Goal: Task Accomplishment & Management: Use online tool/utility

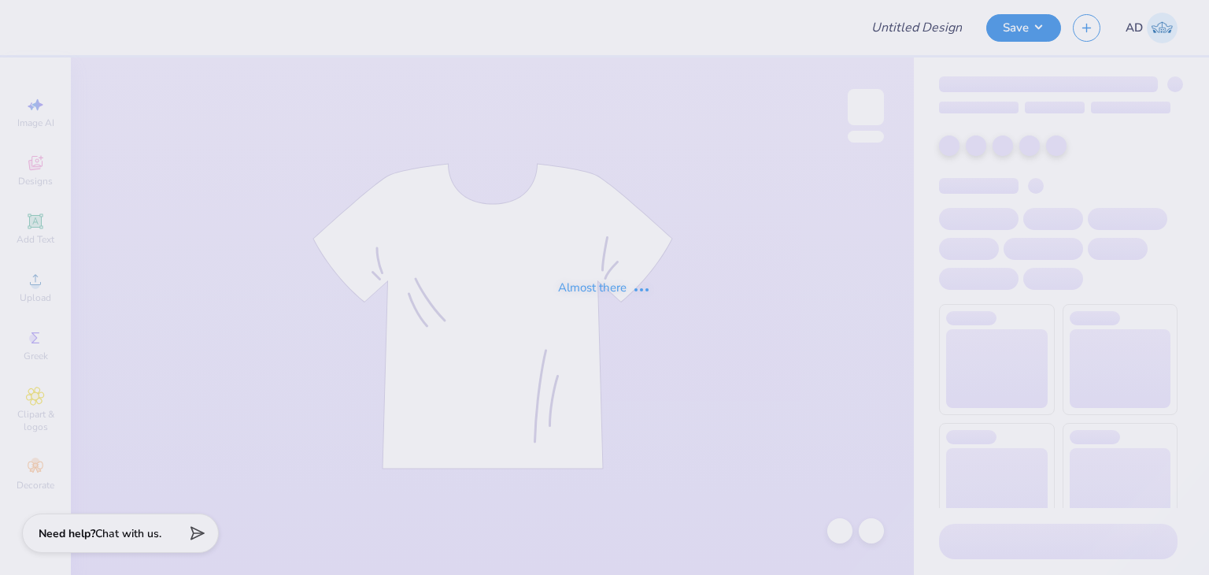
type input "[PERSON_NAME] : [GEOGRAPHIC_DATA]"
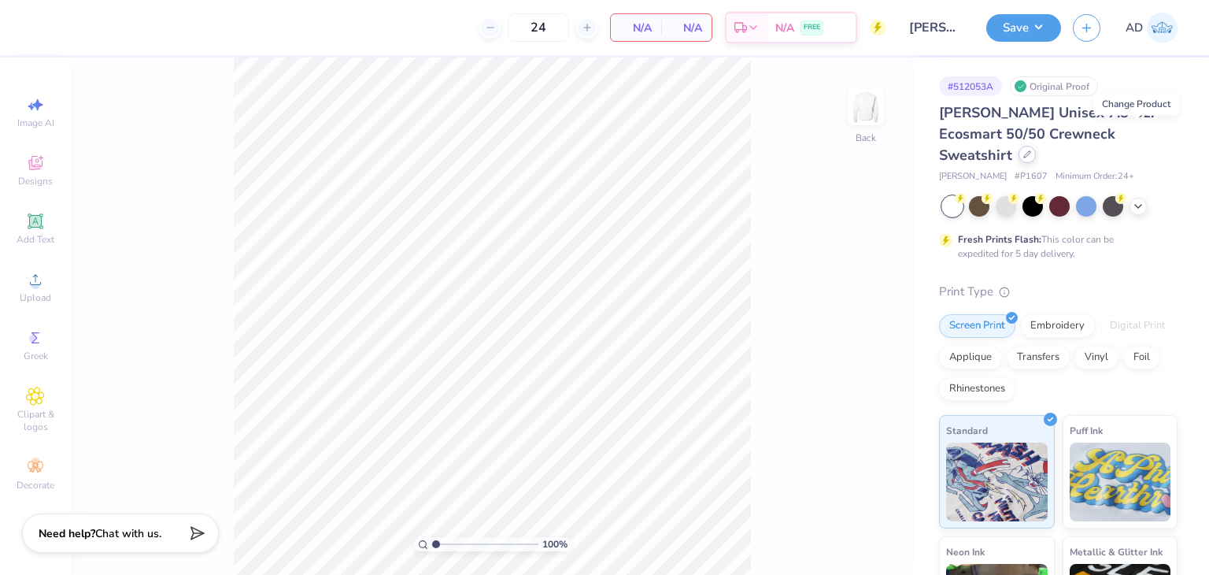
click at [1031, 150] on icon at bounding box center [1027, 154] width 8 height 8
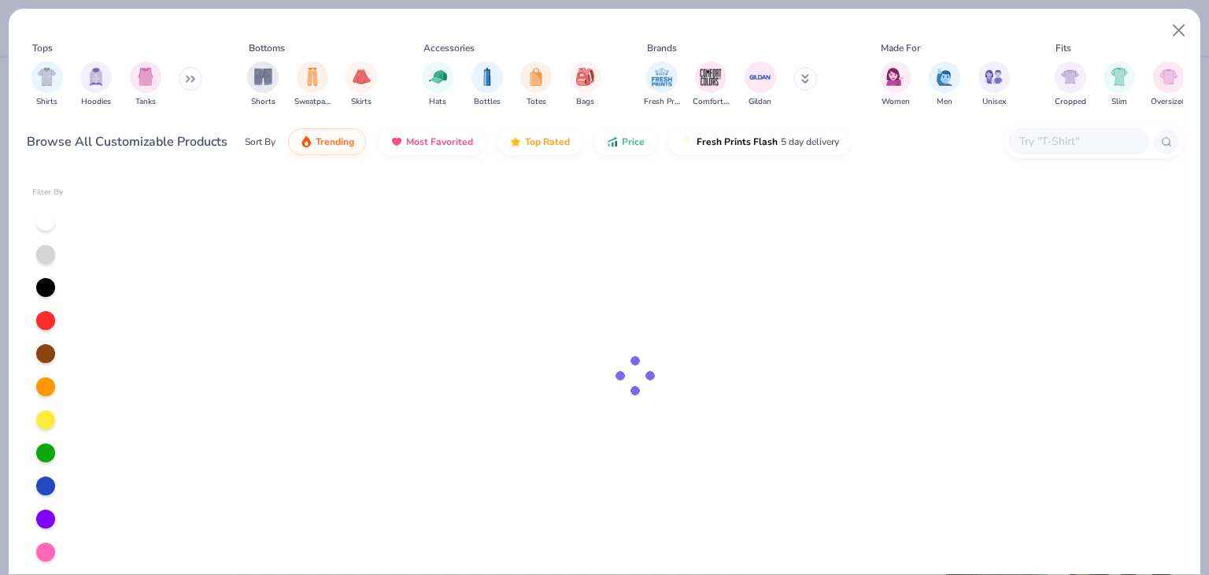
click at [1056, 139] on input "text" at bounding box center [1078, 141] width 121 height 18
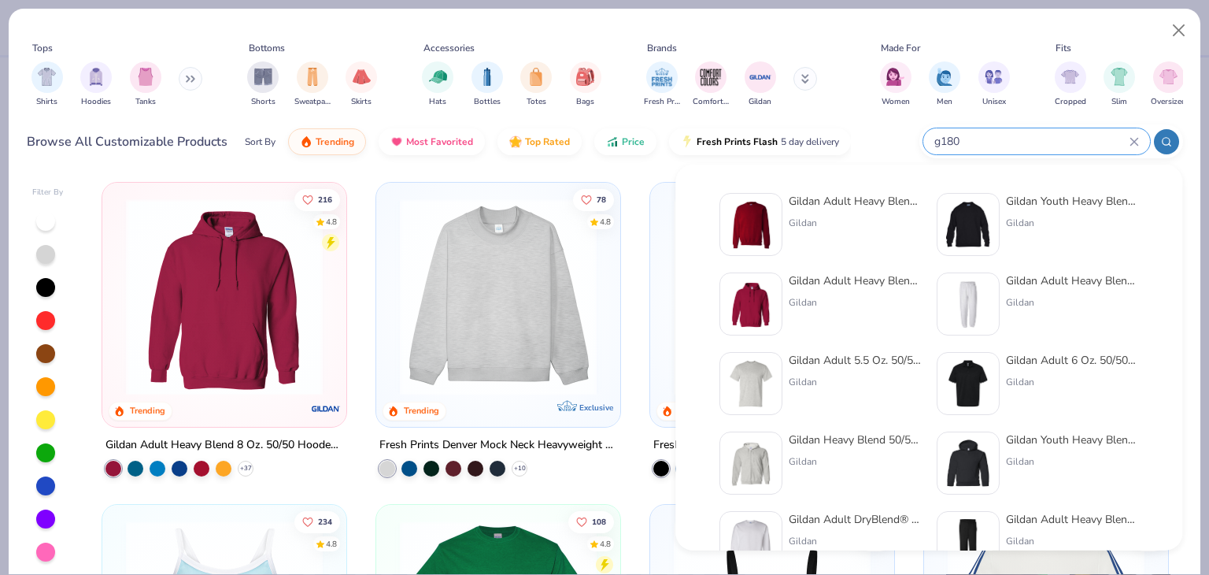
type input "g180"
click at [845, 198] on div "Gildan Adult Heavy Blend Adult 8 Oz. 50/50 Fleece Crew" at bounding box center [855, 201] width 132 height 17
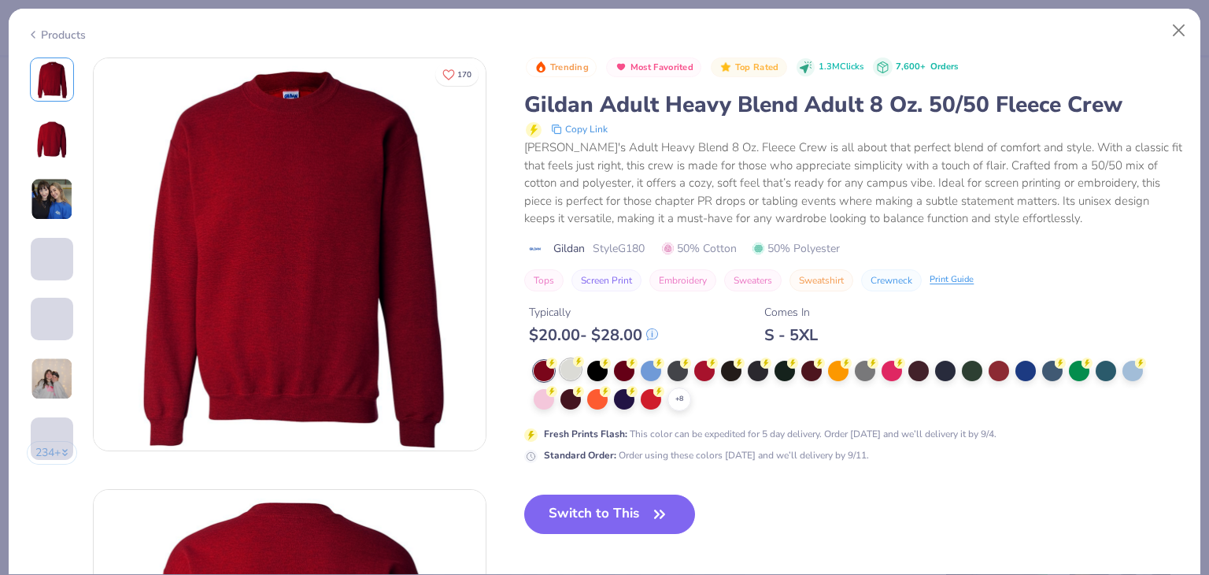
click at [0, 0] on polyline at bounding box center [0, 0] width 0 height 0
click at [677, 401] on div at bounding box center [677, 399] width 20 height 20
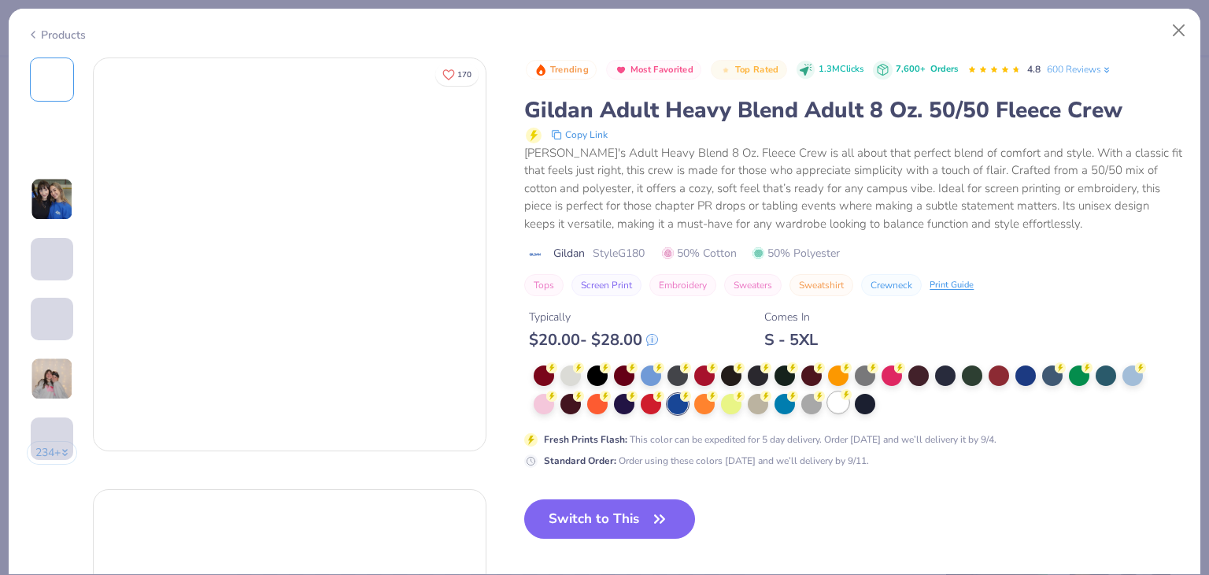
click at [841, 397] on icon at bounding box center [846, 394] width 11 height 11
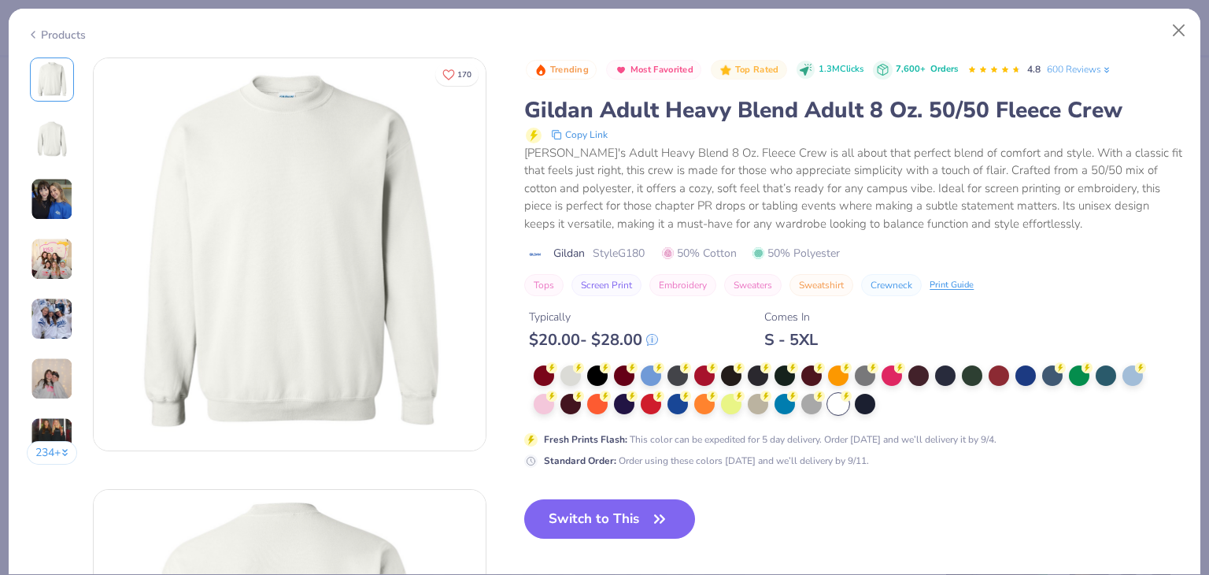
click at [597, 521] on button "Switch to This" at bounding box center [609, 518] width 171 height 39
click at [659, 515] on icon "button" at bounding box center [660, 519] width 22 height 22
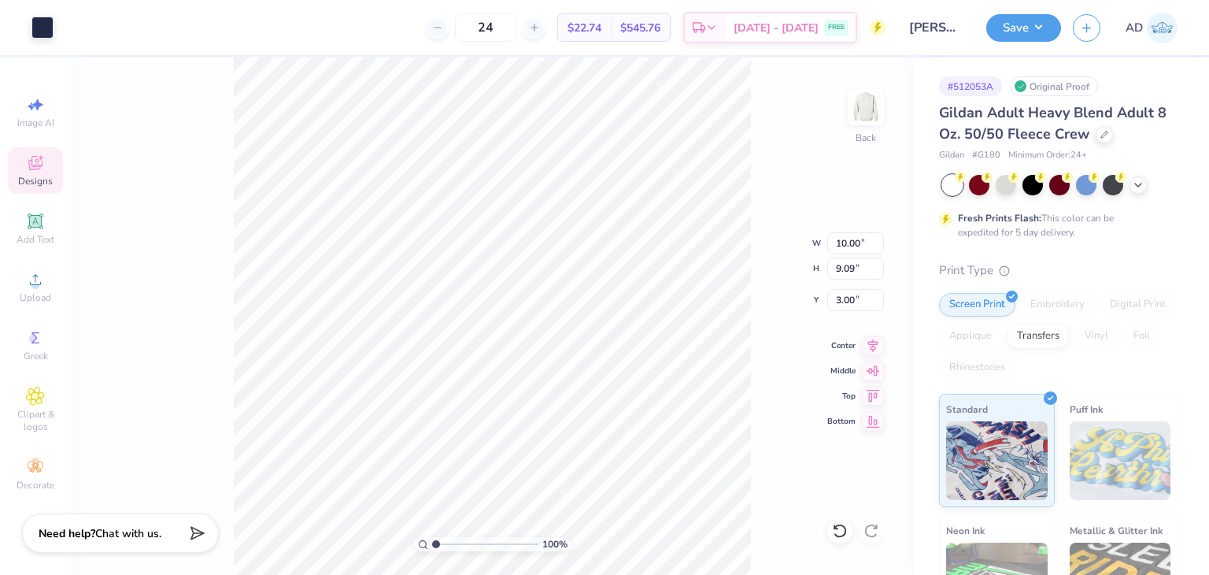
type input "3.00"
type input "9.58"
type input "8.70"
click at [1028, 39] on button "Save" at bounding box center [1023, 26] width 75 height 28
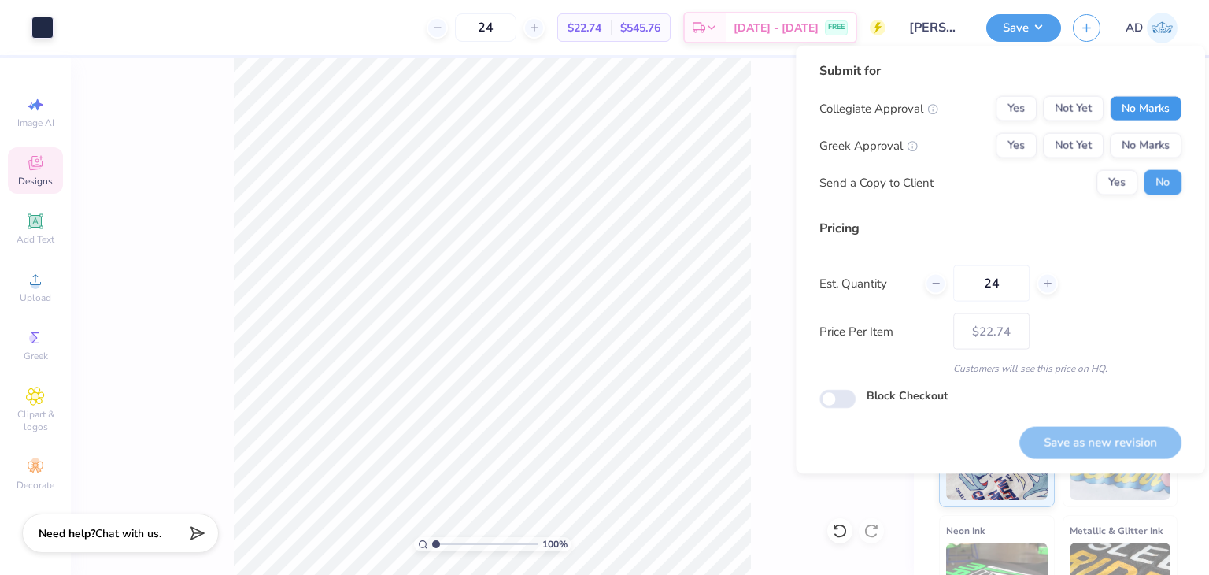
click at [1137, 119] on button "No Marks" at bounding box center [1146, 108] width 72 height 25
click at [1141, 142] on button "No Marks" at bounding box center [1146, 145] width 72 height 25
click at [1066, 454] on button "Save as new revision" at bounding box center [1100, 442] width 162 height 32
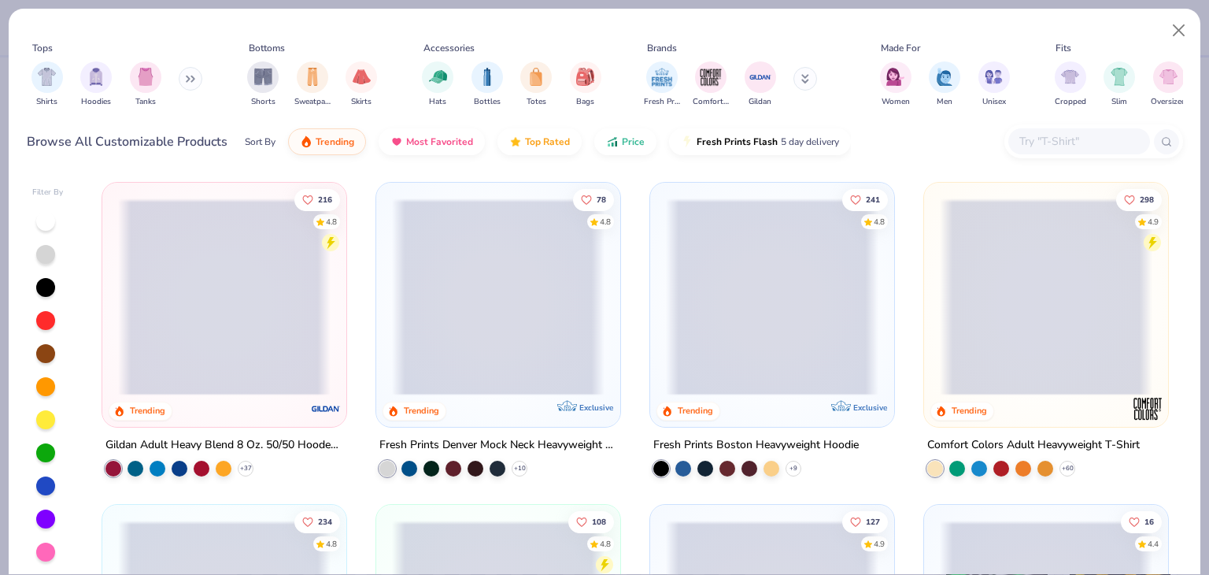
click at [1044, 137] on input "text" at bounding box center [1078, 141] width 121 height 18
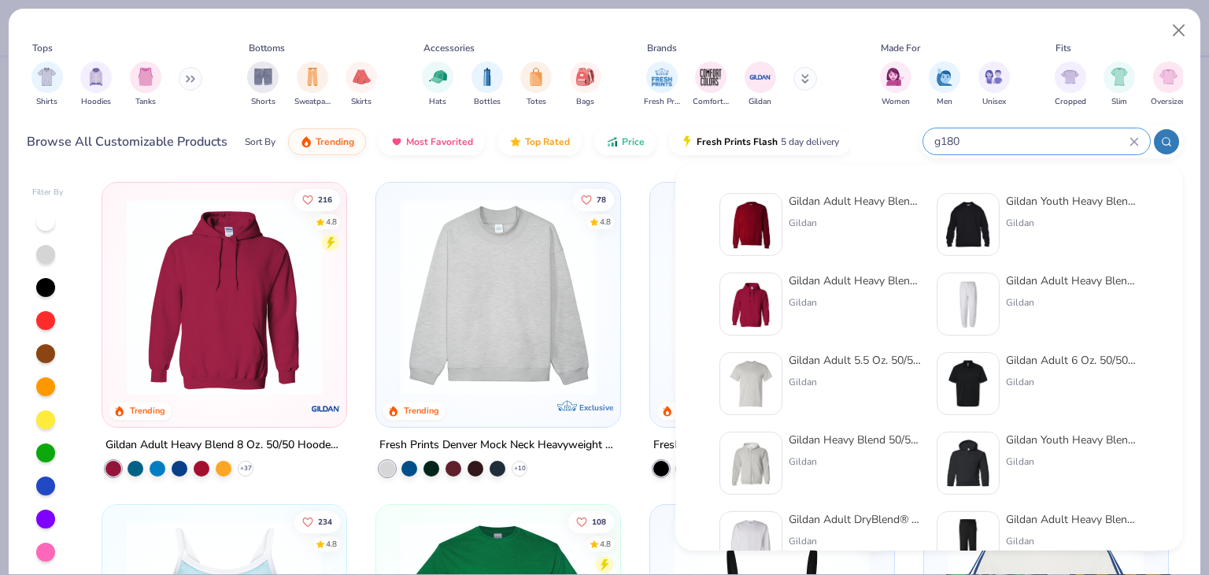
type input "g180"
click at [870, 203] on div "Gildan Adult Heavy Blend Adult 8 Oz. 50/50 Fleece Crew" at bounding box center [855, 201] width 132 height 17
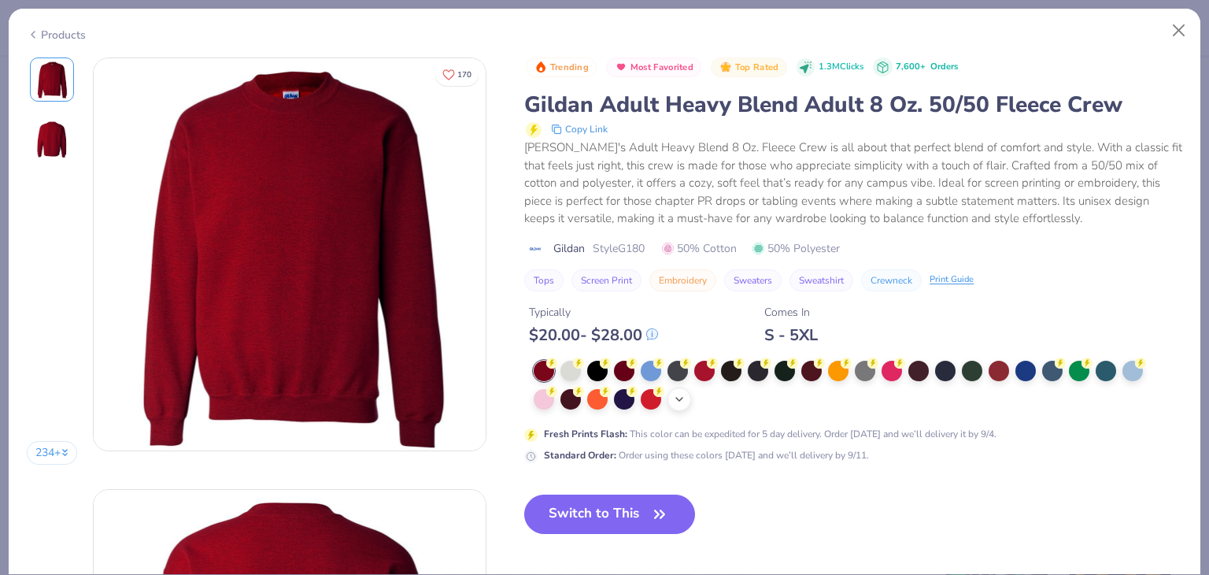
click at [686, 394] on icon at bounding box center [679, 399] width 13 height 13
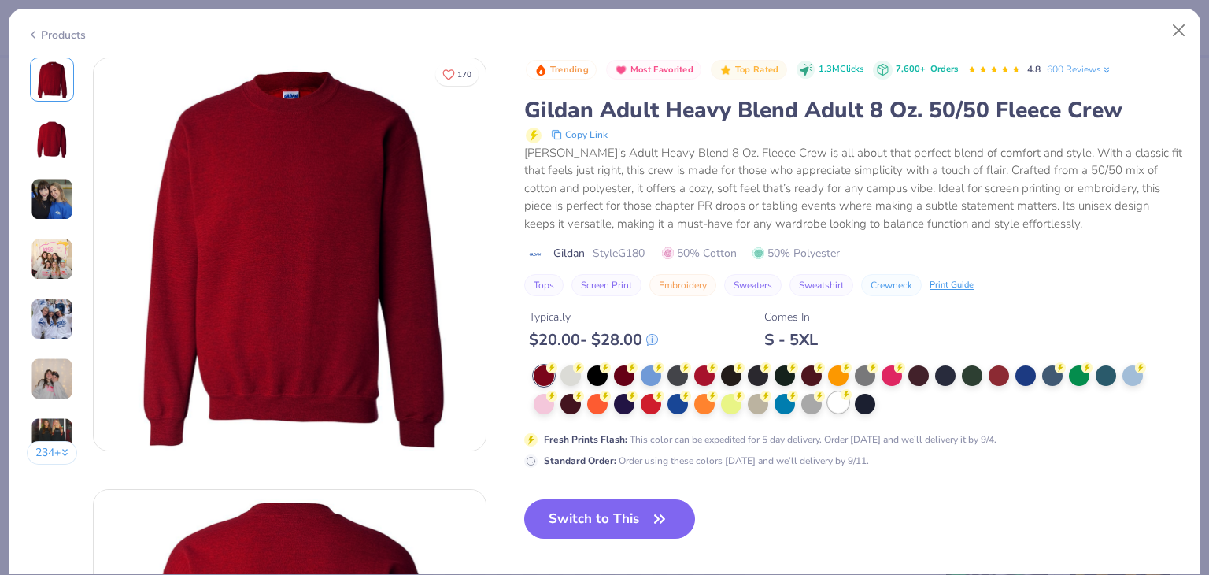
click at [835, 406] on div at bounding box center [838, 402] width 20 height 20
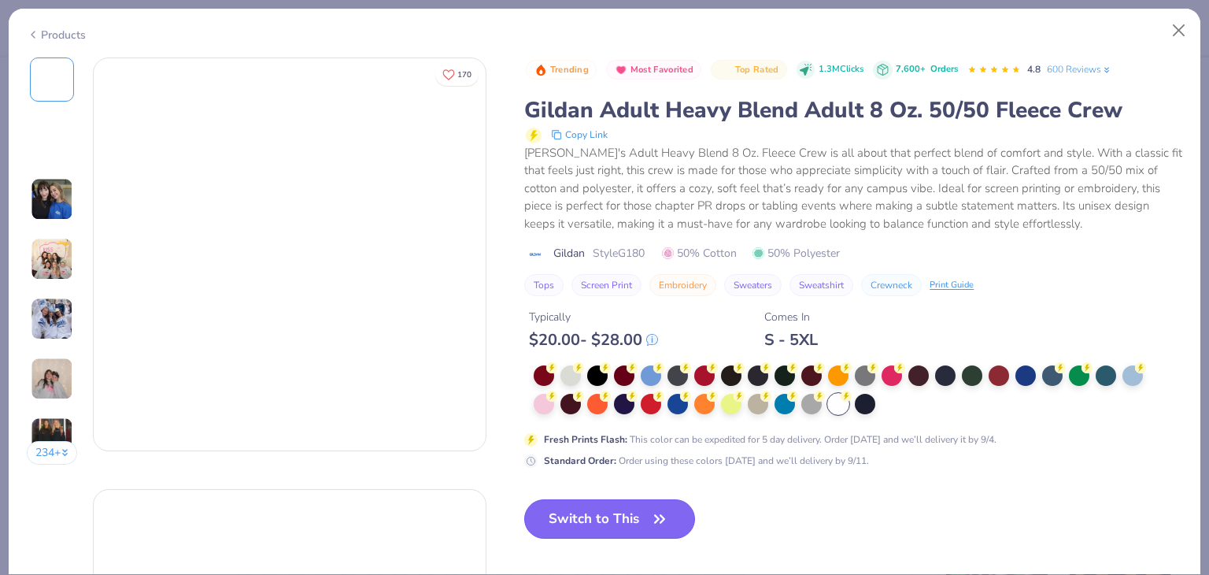
click at [626, 517] on button "Switch to This" at bounding box center [609, 518] width 171 height 39
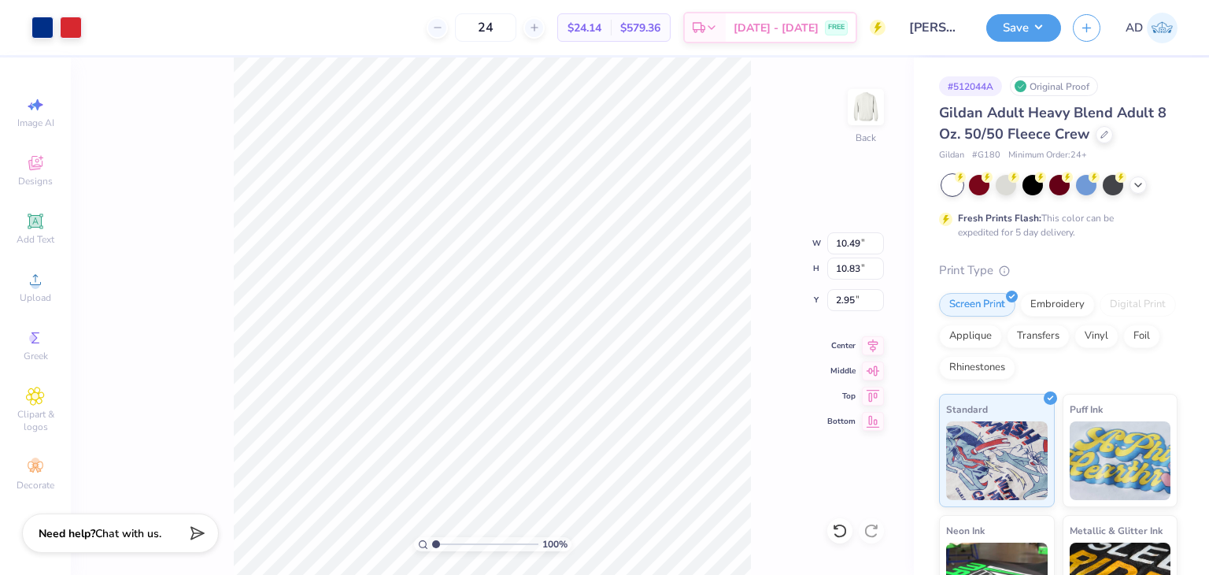
type input "10.83"
type input "3.00"
click at [1021, 25] on button "Save" at bounding box center [1023, 26] width 75 height 28
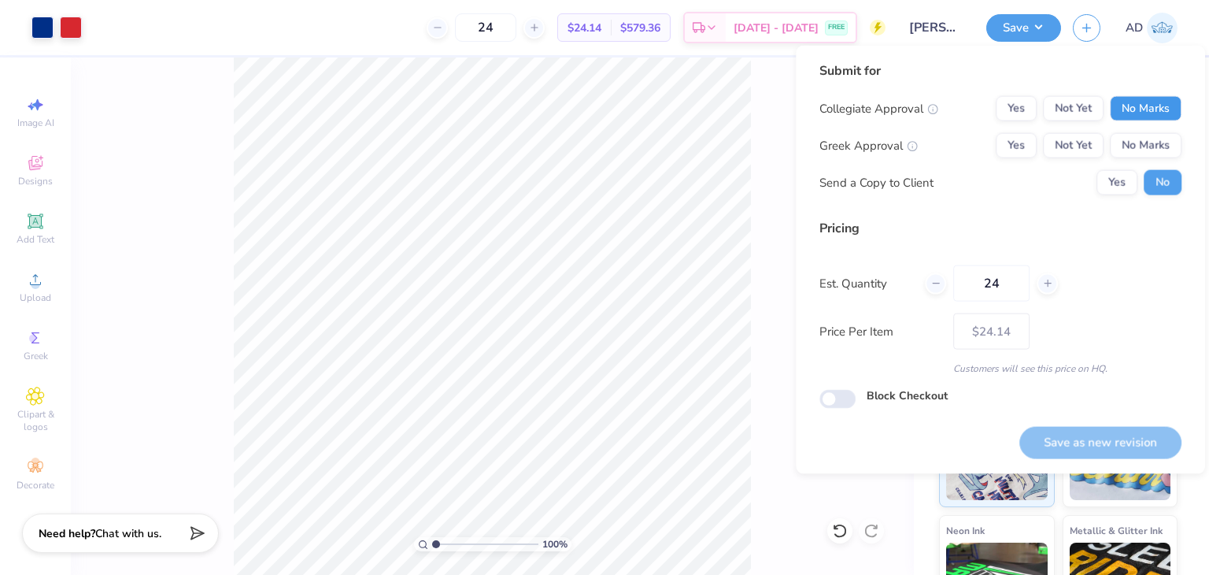
click at [1137, 109] on button "No Marks" at bounding box center [1146, 108] width 72 height 25
click at [1136, 142] on button "No Marks" at bounding box center [1146, 145] width 72 height 25
type input "$24.14"
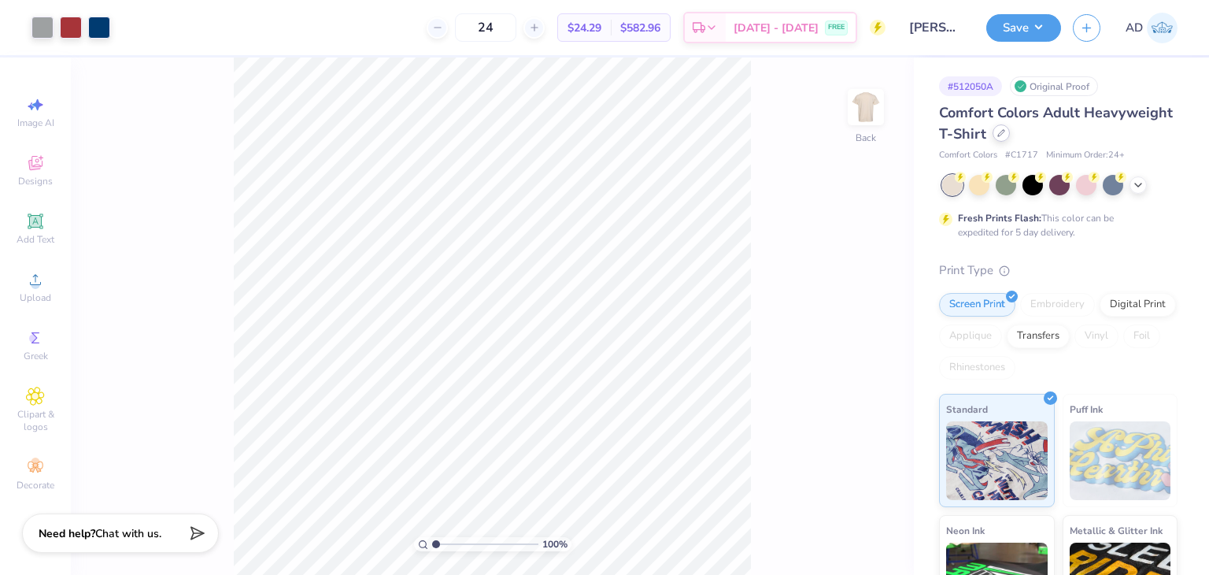
click at [1010, 137] on div at bounding box center [1001, 132] width 17 height 17
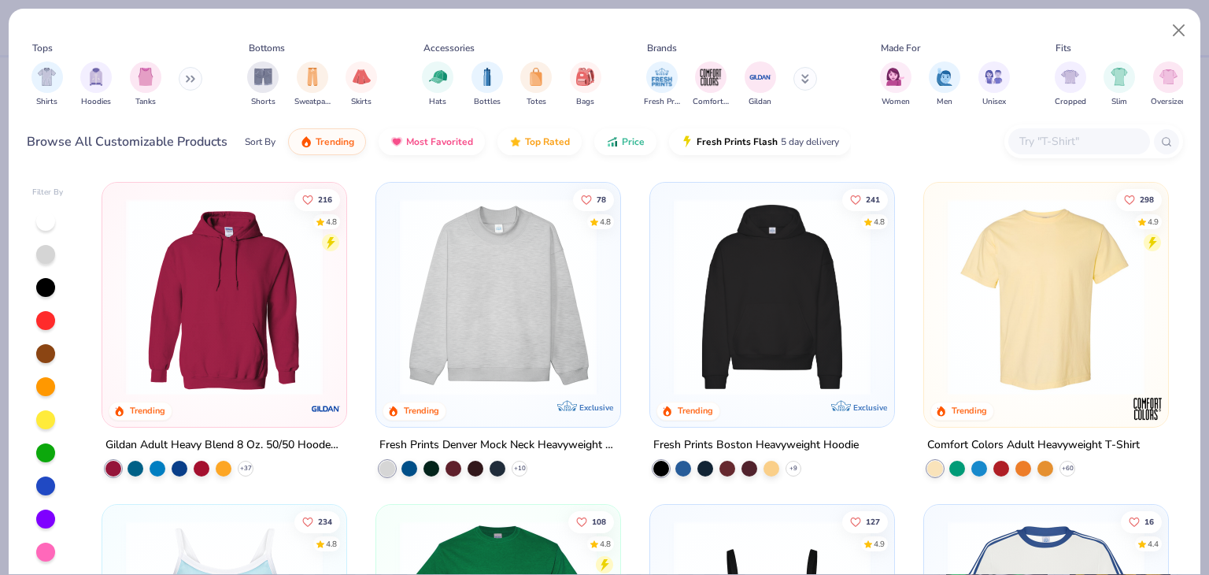
click at [1063, 142] on input "text" at bounding box center [1078, 141] width 121 height 18
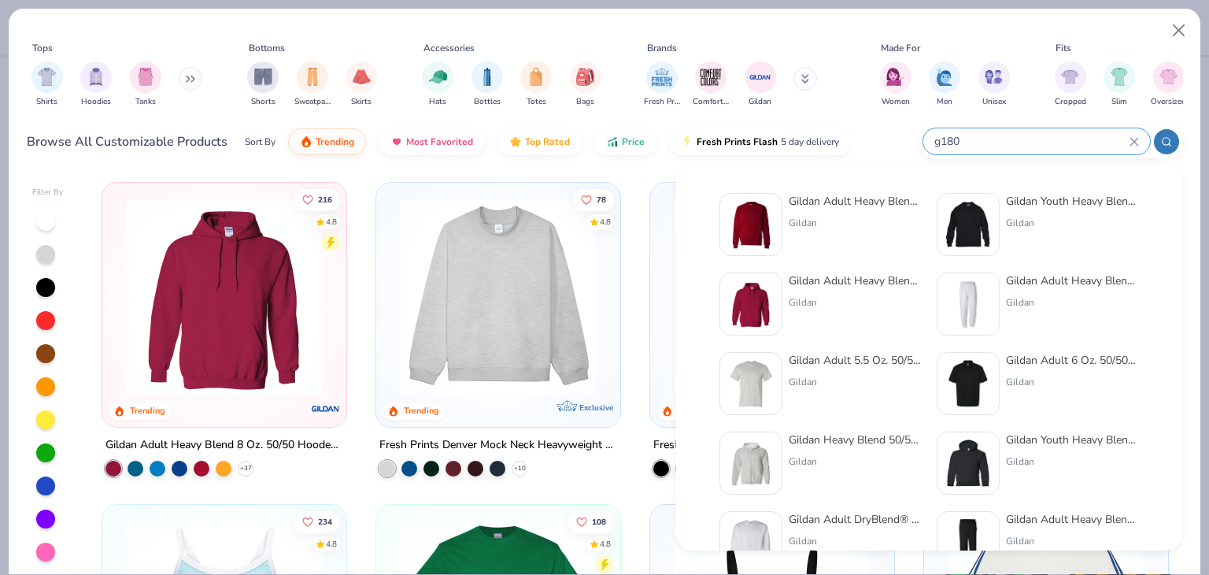
type input "g180"
click at [885, 202] on div "Gildan Adult Heavy Blend Adult 8 Oz. 50/50 Fleece Crew" at bounding box center [855, 201] width 132 height 17
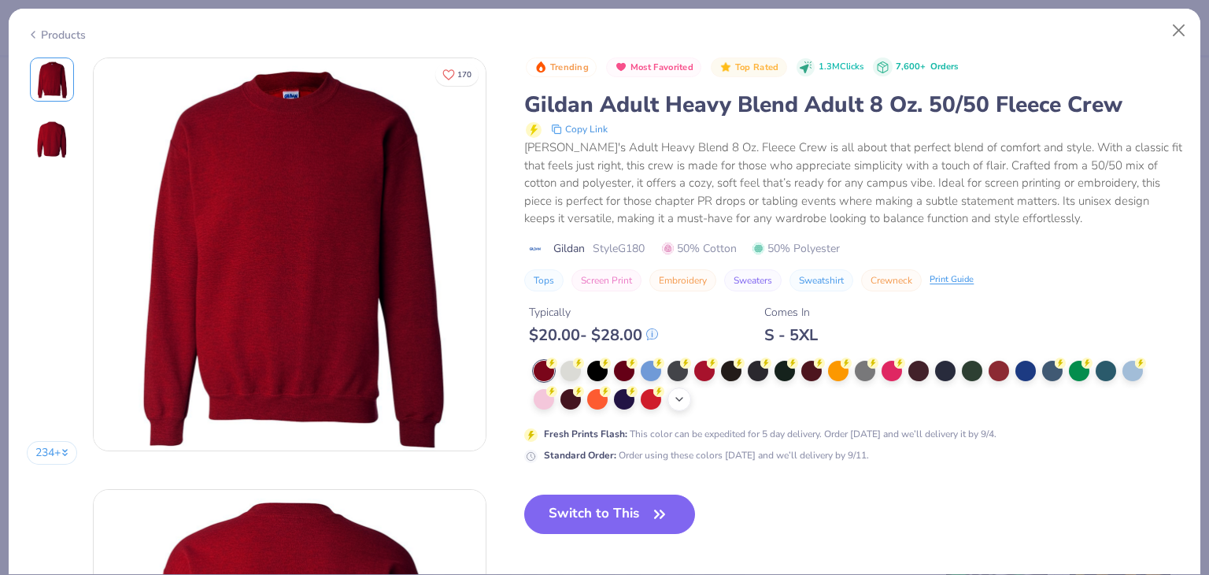
click at [676, 394] on icon at bounding box center [679, 399] width 13 height 13
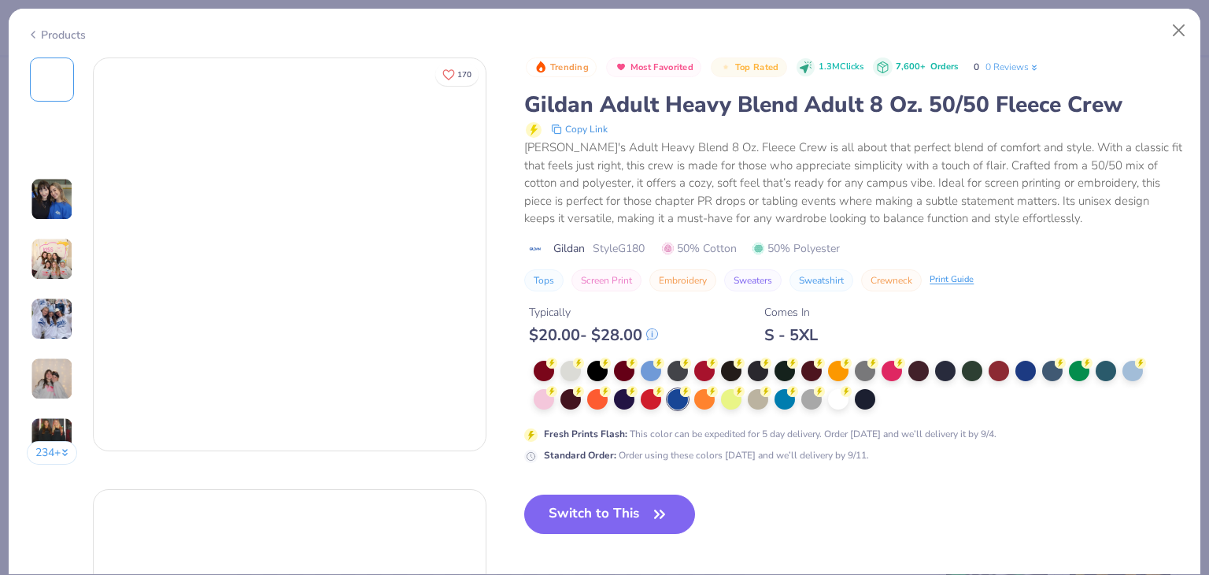
click at [837, 397] on div at bounding box center [838, 399] width 20 height 20
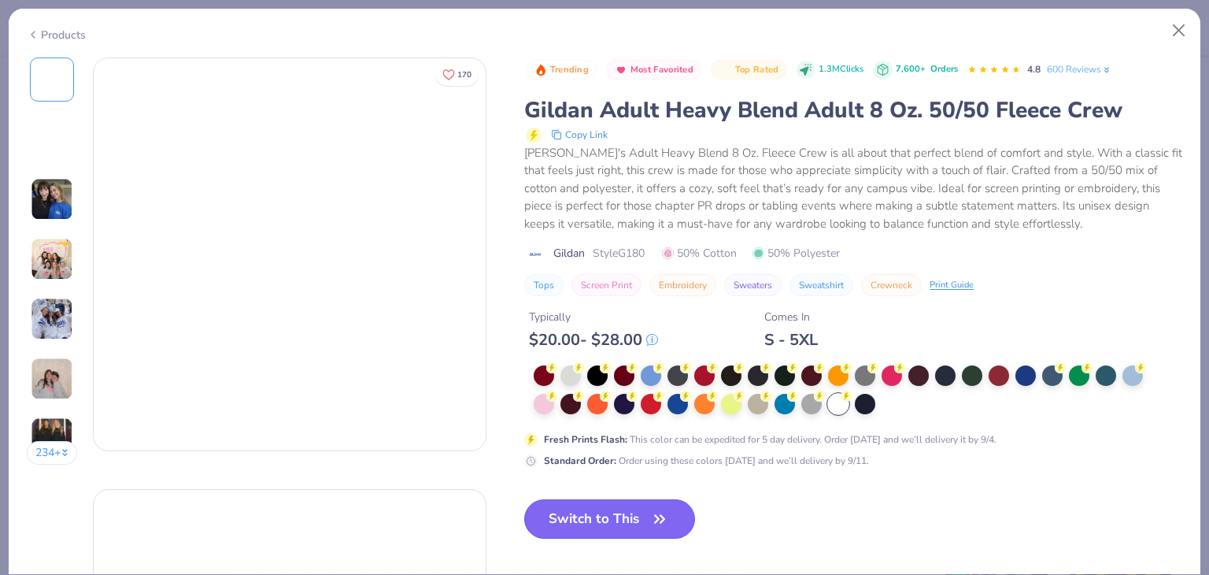
click at [613, 513] on button "Switch to This" at bounding box center [609, 518] width 171 height 39
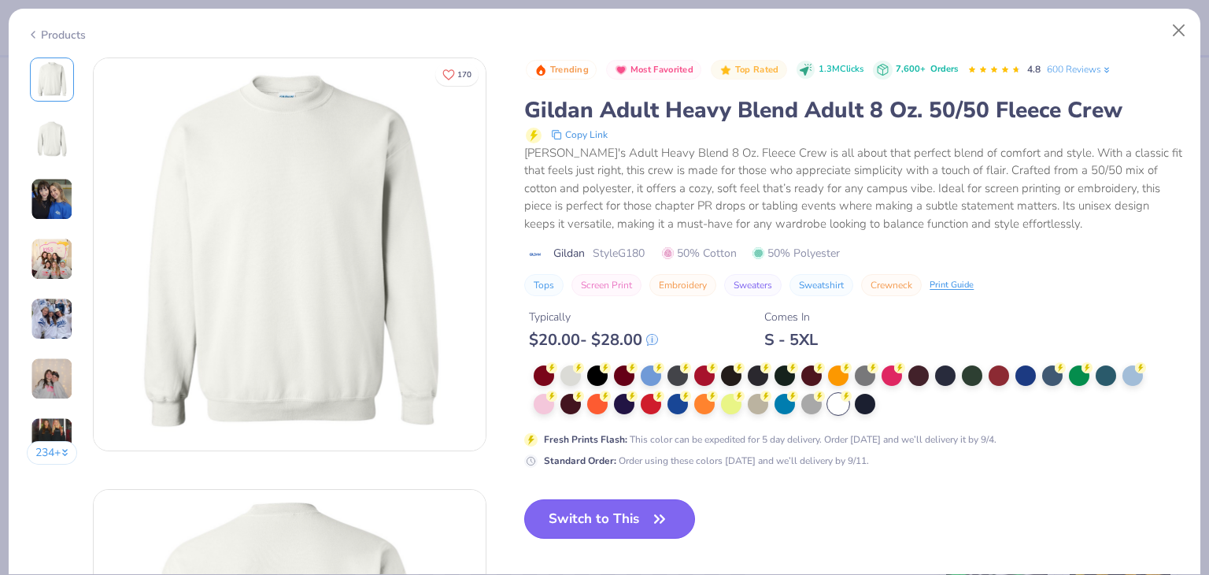
click at [644, 517] on button "Switch to This" at bounding box center [609, 518] width 171 height 39
click at [642, 512] on button "Switch to This" at bounding box center [609, 518] width 171 height 39
click at [645, 505] on button "Switch to This" at bounding box center [609, 518] width 171 height 39
click at [620, 508] on button "Switch to This" at bounding box center [609, 518] width 171 height 39
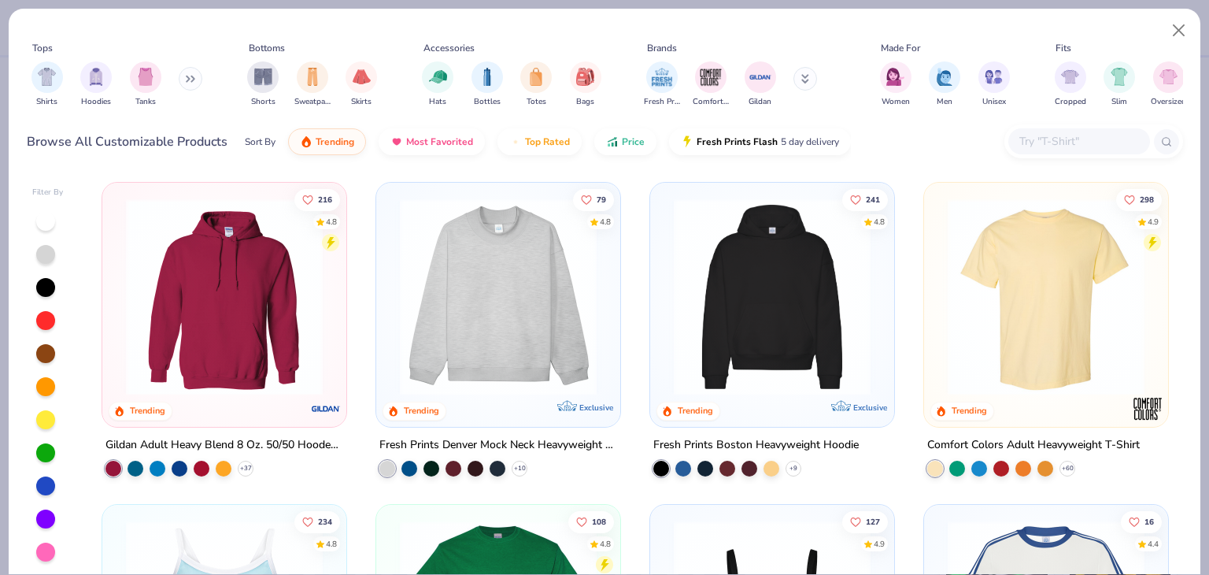
click at [1028, 139] on input "text" at bounding box center [1078, 141] width 121 height 18
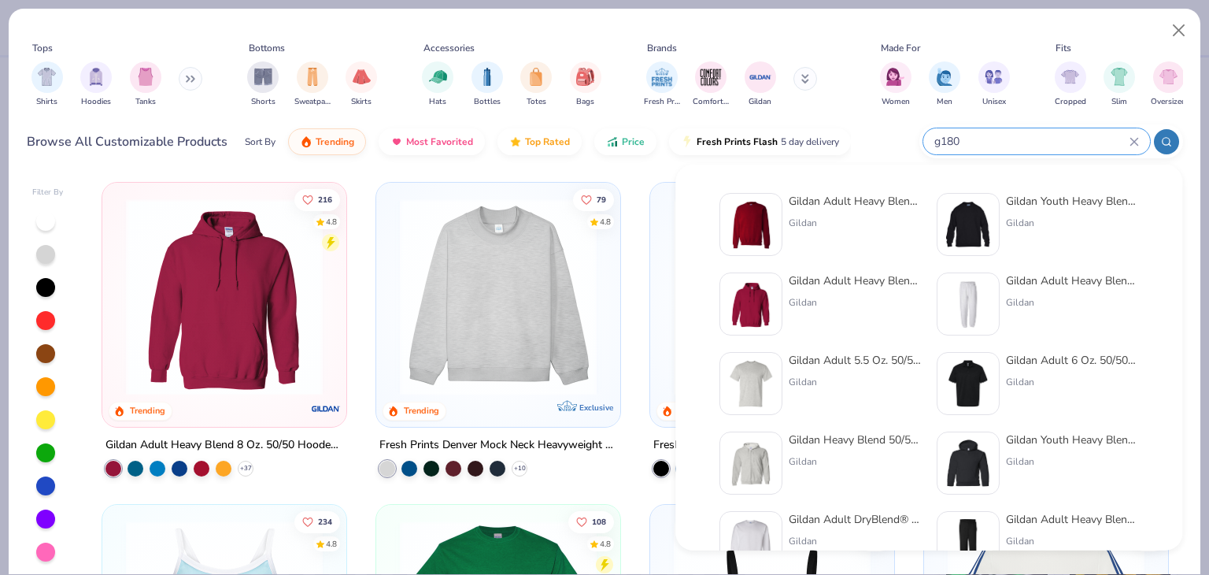
type input "g180"
click at [871, 201] on div "Gildan Adult Heavy Blend Adult 8 Oz. 50/50 Fleece Crew" at bounding box center [855, 201] width 132 height 17
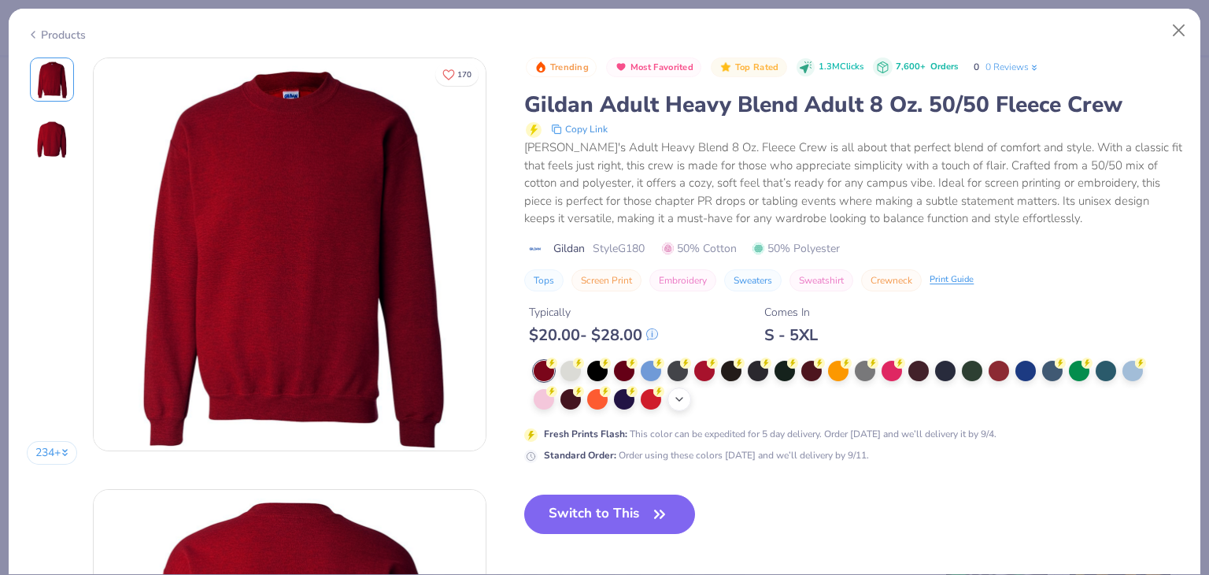
click at [680, 404] on div "+ 8" at bounding box center [679, 399] width 24 height 24
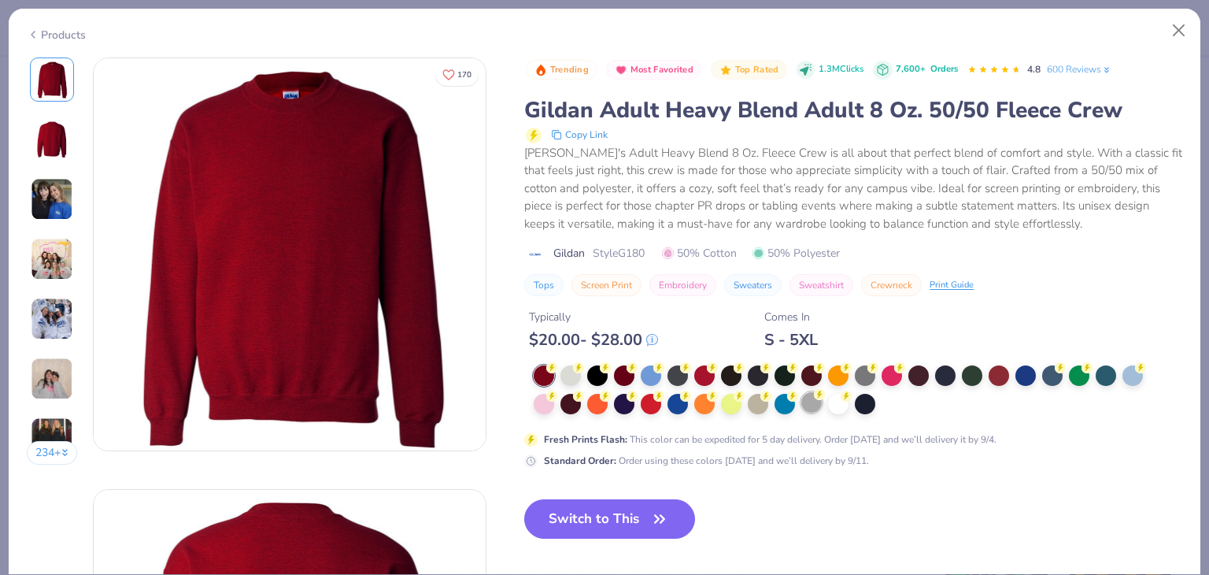
click at [822, 402] on div at bounding box center [811, 402] width 20 height 20
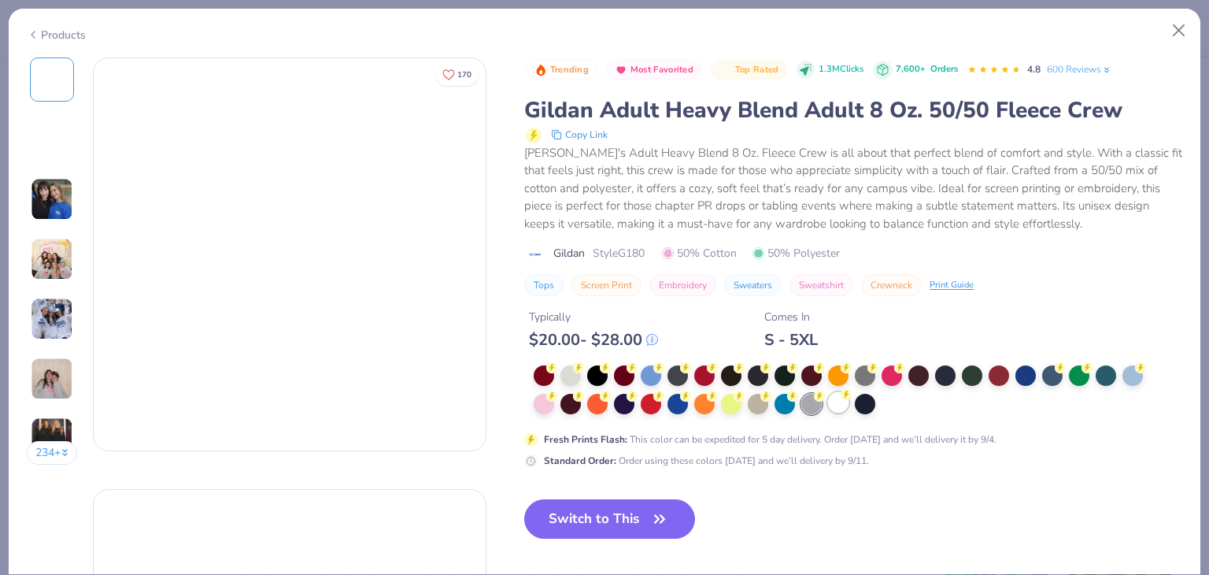
click at [831, 402] on div at bounding box center [838, 402] width 20 height 20
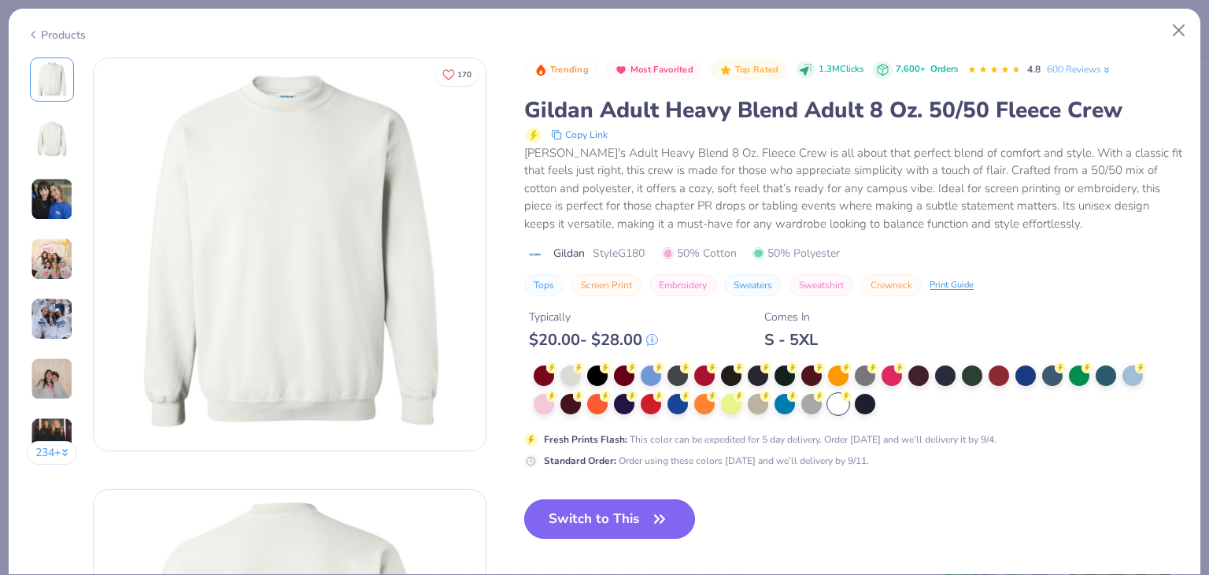
click at [645, 517] on button "Switch to This" at bounding box center [609, 518] width 171 height 39
click at [651, 514] on icon "button" at bounding box center [660, 519] width 22 height 22
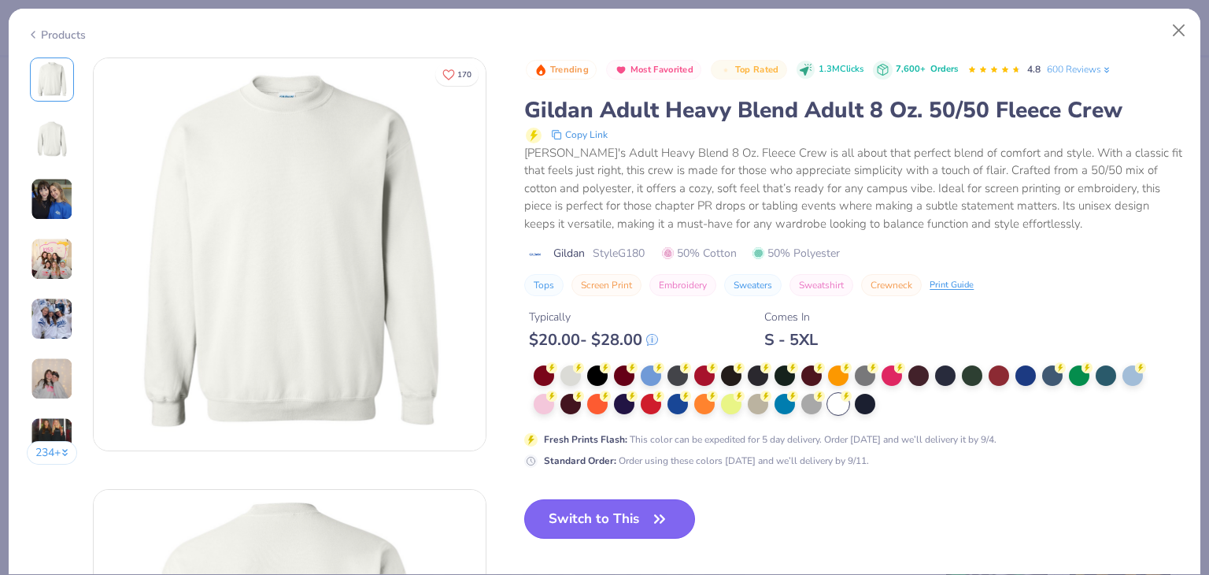
click at [651, 514] on icon "button" at bounding box center [660, 519] width 22 height 22
click at [1178, 26] on button "Close" at bounding box center [1179, 31] width 30 height 30
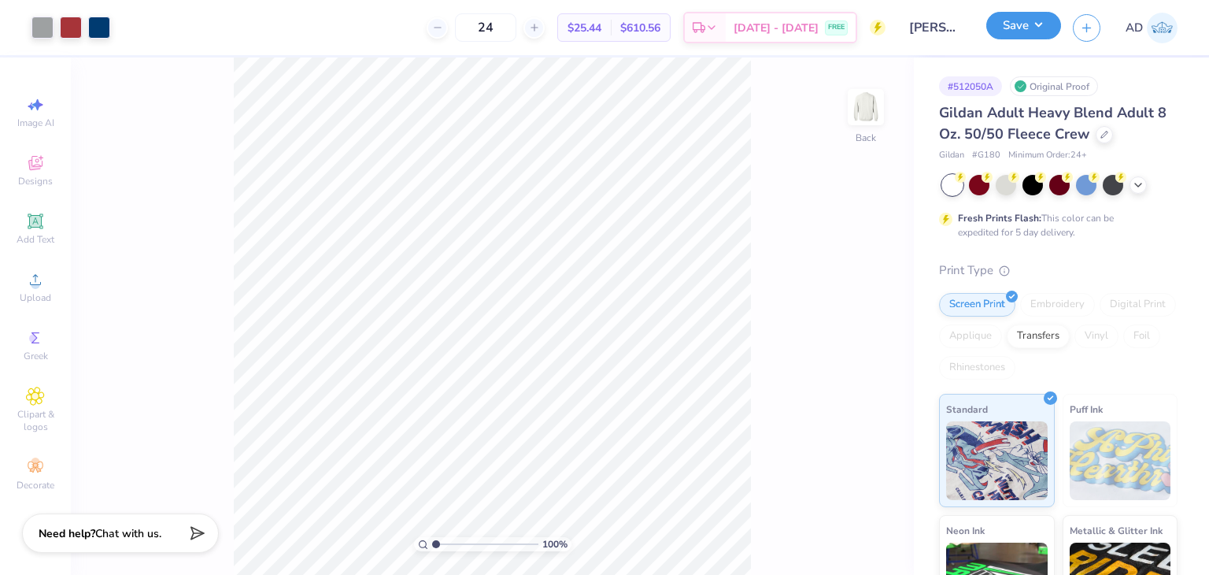
click at [1030, 29] on button "Save" at bounding box center [1023, 26] width 75 height 28
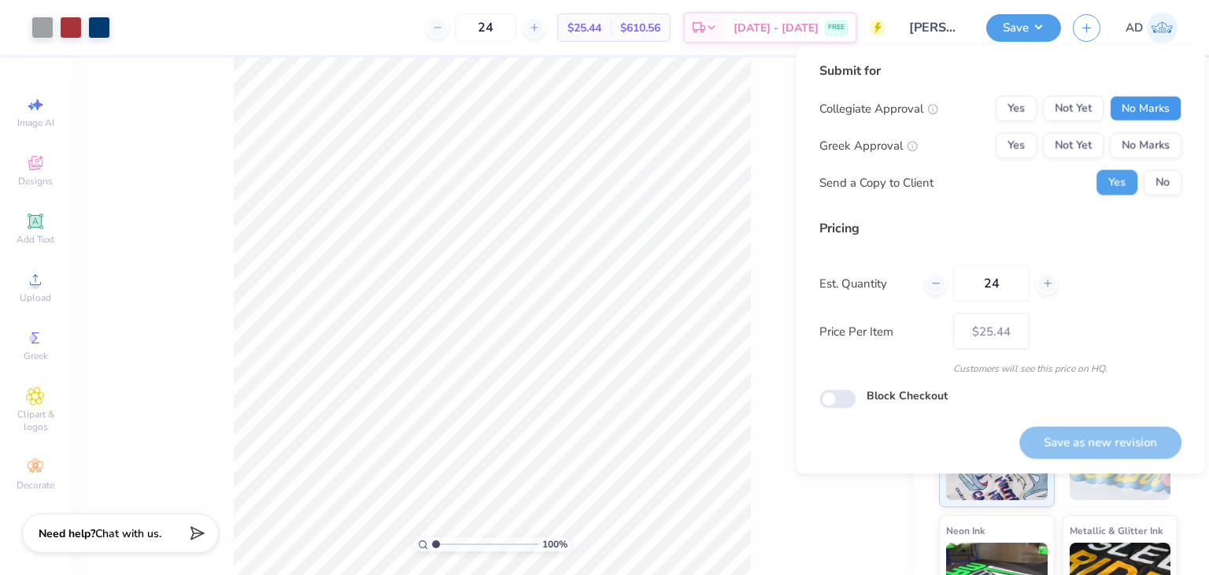
click at [1165, 117] on button "No Marks" at bounding box center [1146, 108] width 72 height 25
click at [1135, 149] on button "No Marks" at bounding box center [1146, 145] width 72 height 25
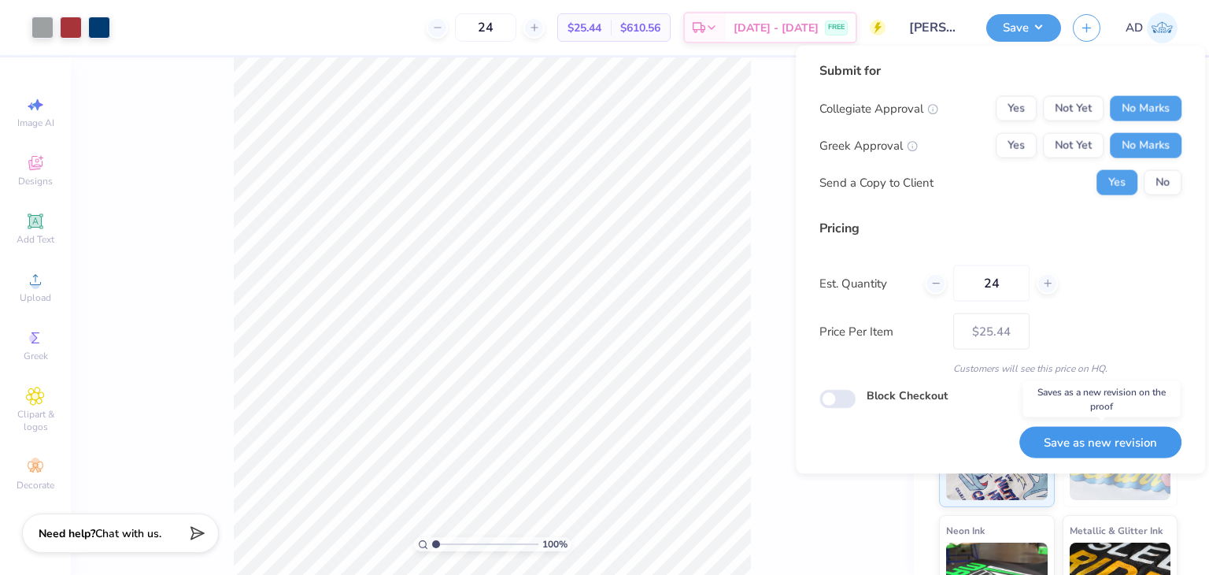
click at [1066, 438] on button "Save as new revision" at bounding box center [1100, 442] width 162 height 32
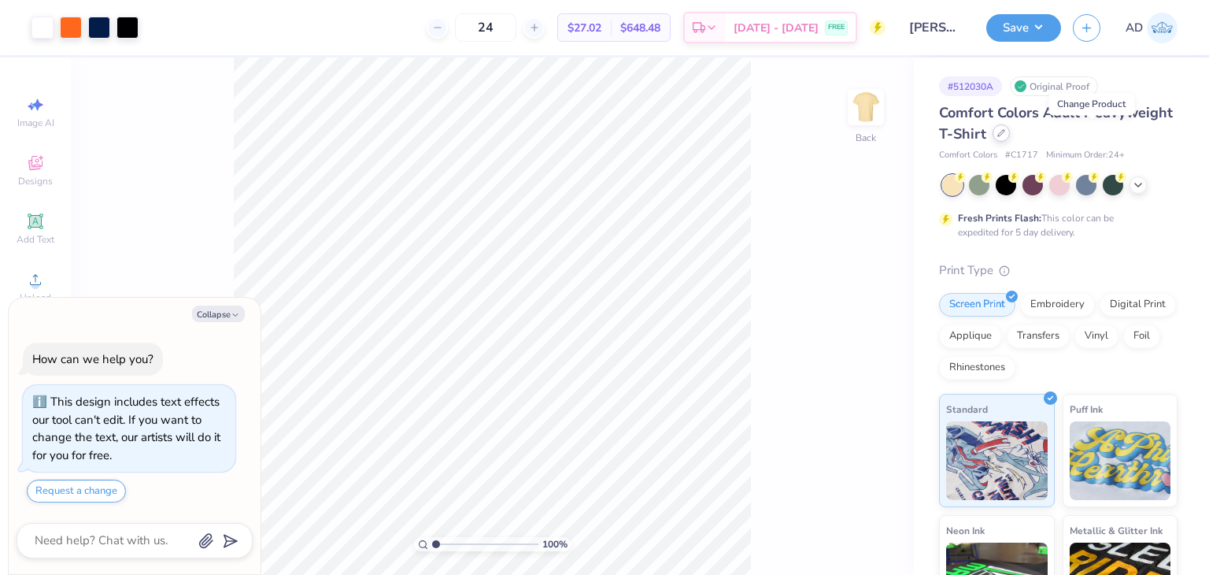
click at [1005, 136] on icon at bounding box center [1001, 133] width 8 height 8
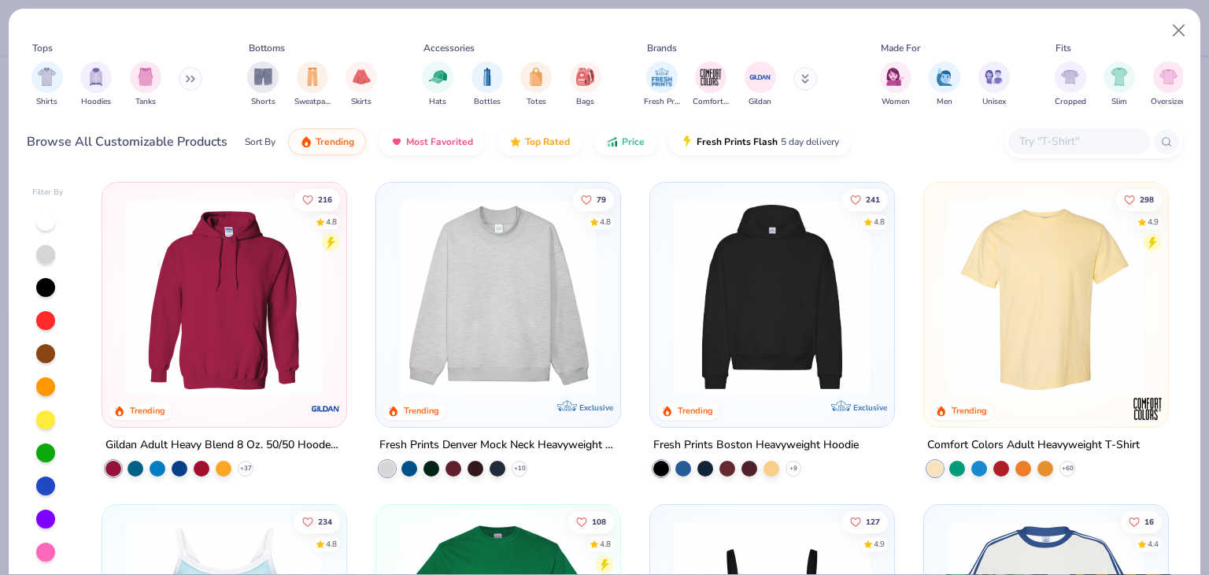
type textarea "x"
click at [1052, 138] on input "text" at bounding box center [1078, 141] width 121 height 18
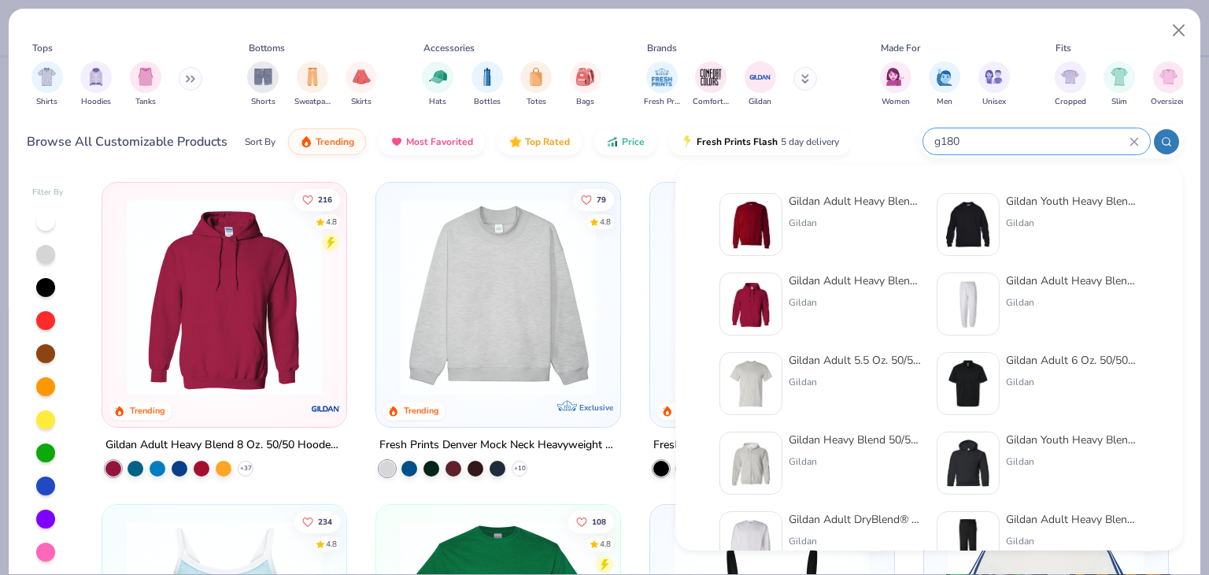
type input "g180"
click at [875, 201] on div "Gildan Adult Heavy Blend Adult 8 Oz. 50/50 Fleece Crew" at bounding box center [855, 201] width 132 height 17
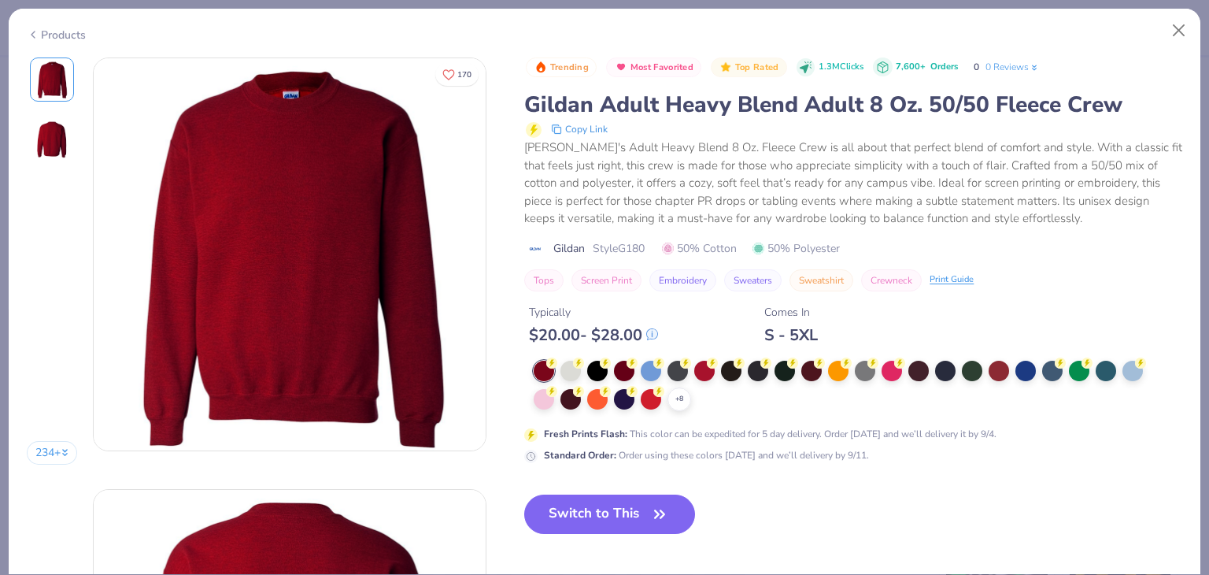
click at [0, 0] on icon at bounding box center [0, 0] width 0 height 0
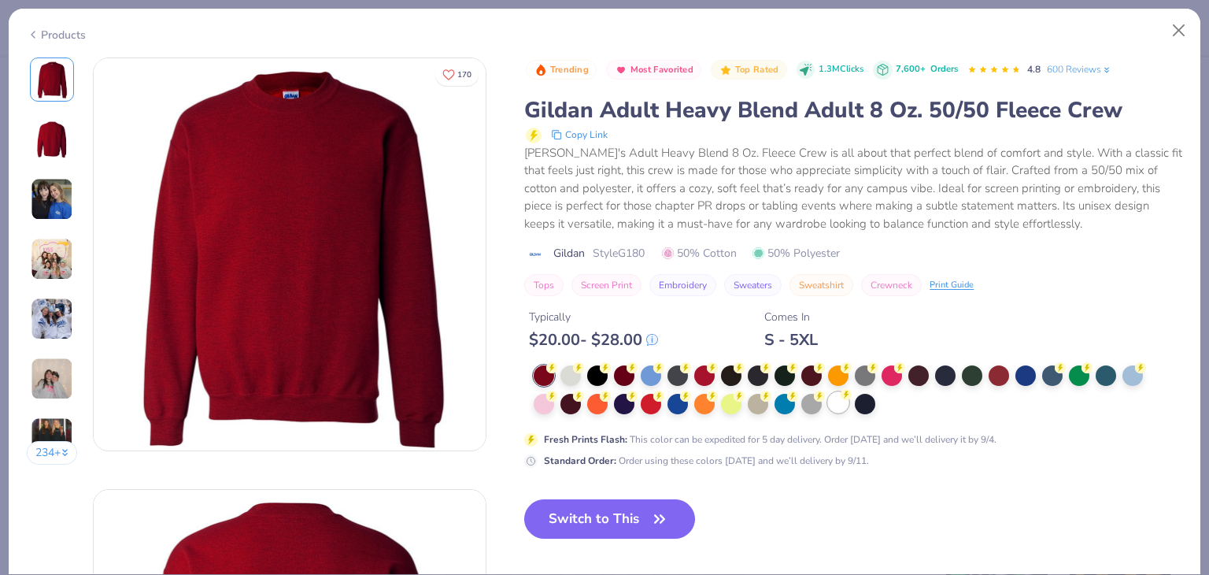
click at [842, 397] on icon at bounding box center [846, 394] width 11 height 11
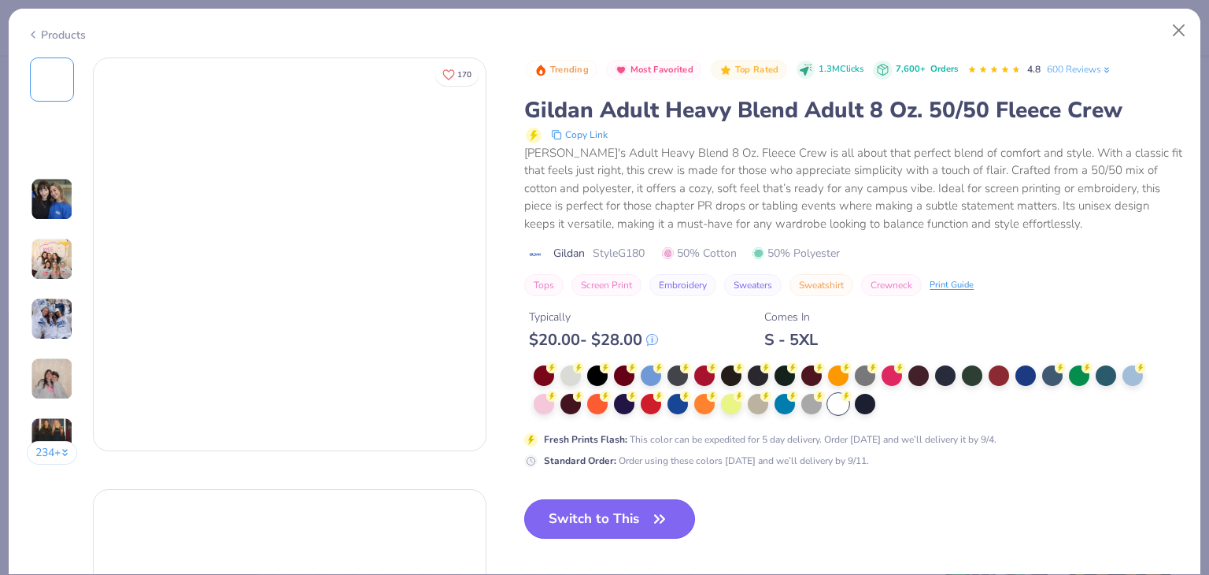
click at [634, 517] on button "Switch to This" at bounding box center [609, 518] width 171 height 39
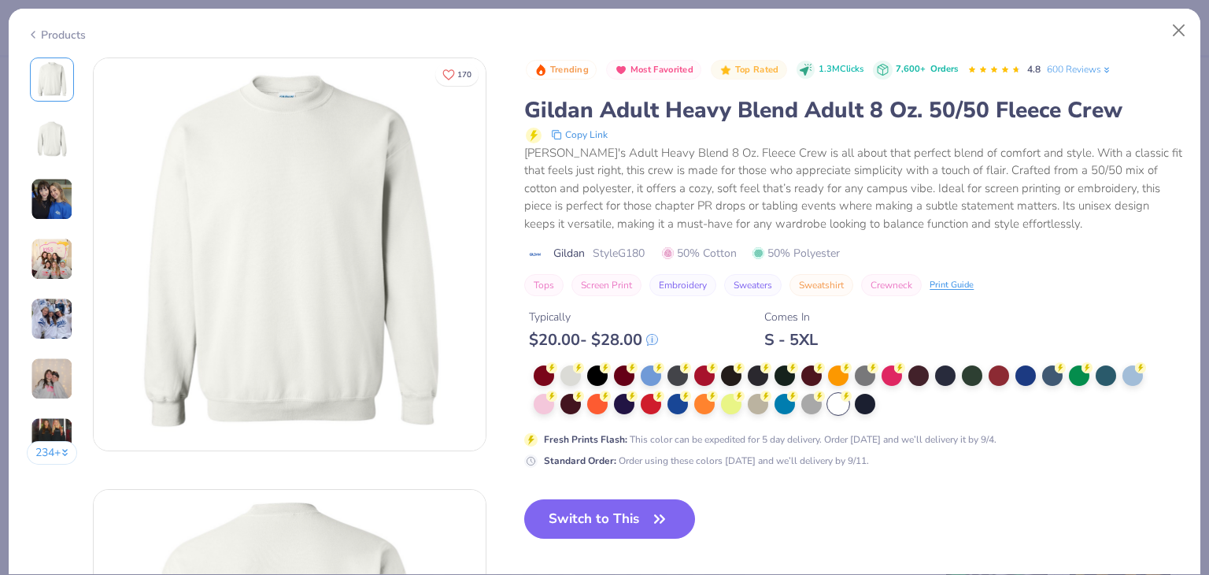
click at [841, 405] on div "100 % Back" at bounding box center [492, 315] width 843 height 517
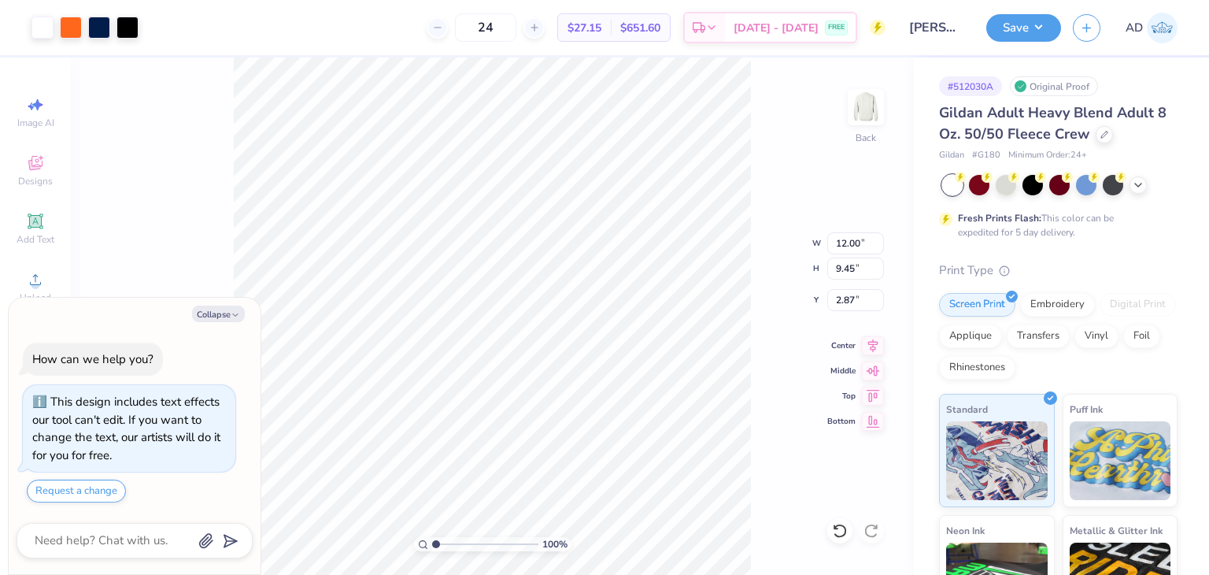
type textarea "x"
type input "4.00"
click at [1023, 33] on button "Save" at bounding box center [1023, 26] width 75 height 28
type textarea "x"
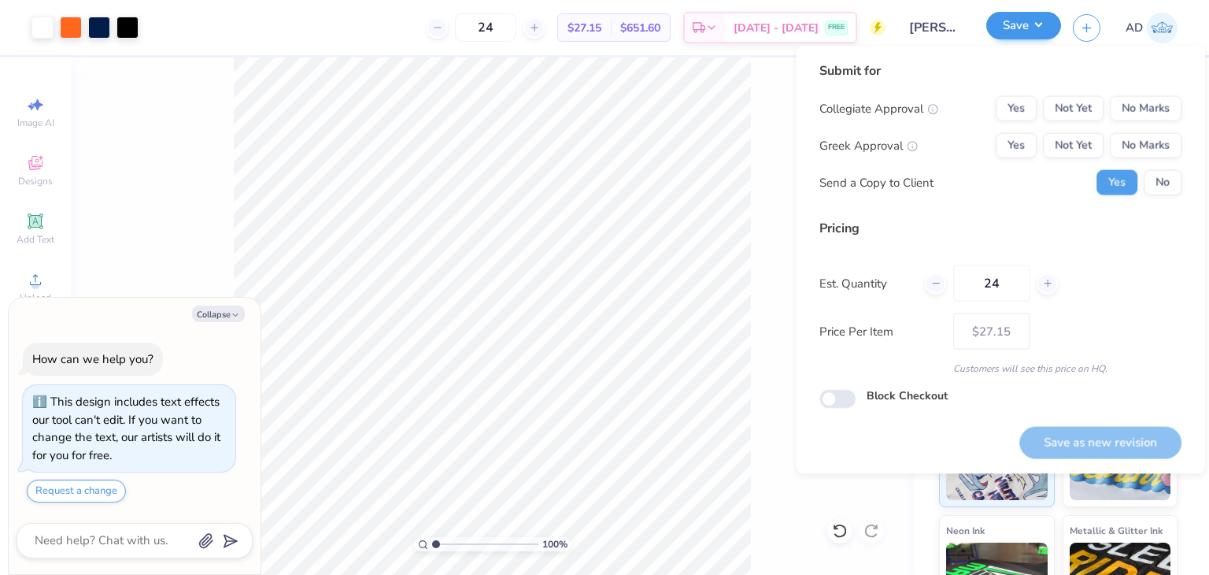
click at [1163, 108] on button "No Marks" at bounding box center [1146, 108] width 72 height 25
click at [1159, 143] on button "No Marks" at bounding box center [1146, 145] width 72 height 25
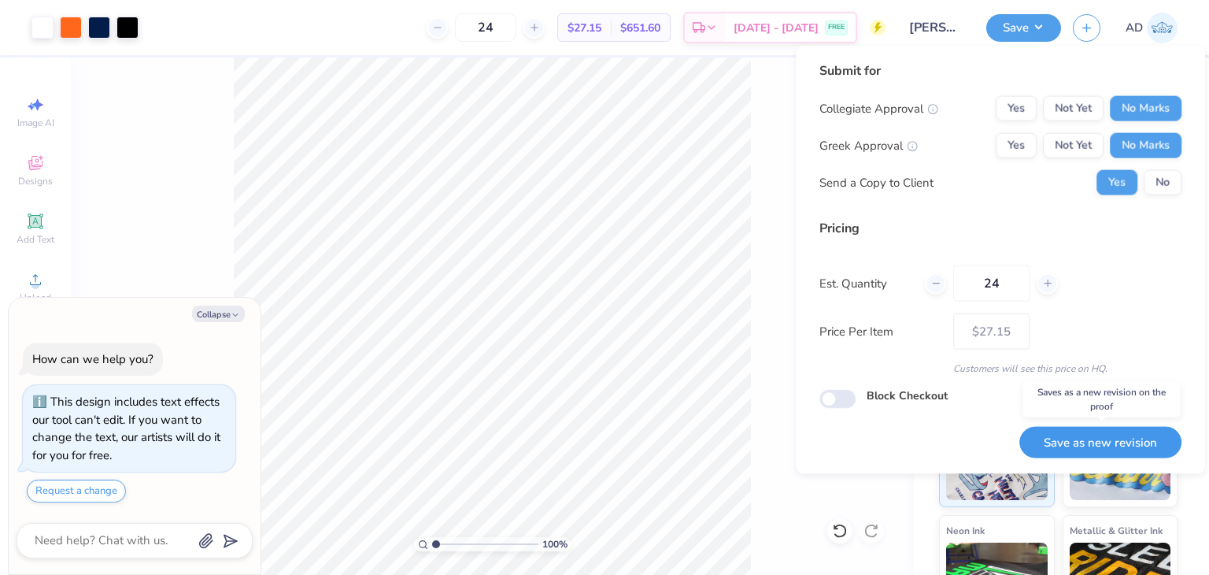
click at [1104, 444] on button "Save as new revision" at bounding box center [1100, 442] width 162 height 32
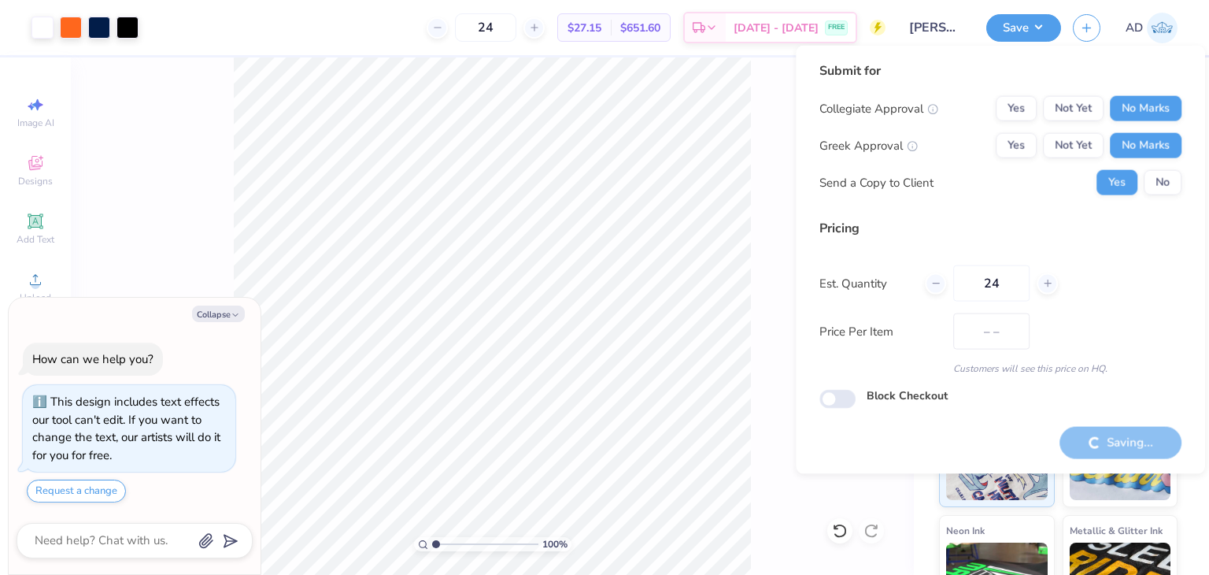
type input "$27.15"
type textarea "x"
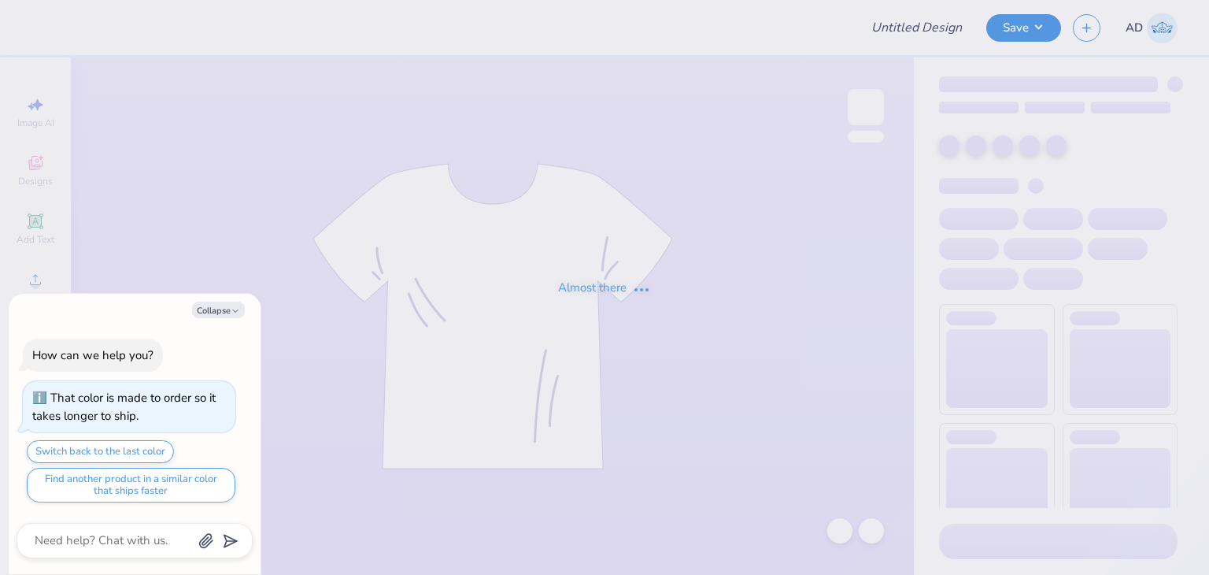
type textarea "x"
type input "[PERSON_NAME] : [GEOGRAPHIC_DATA]"
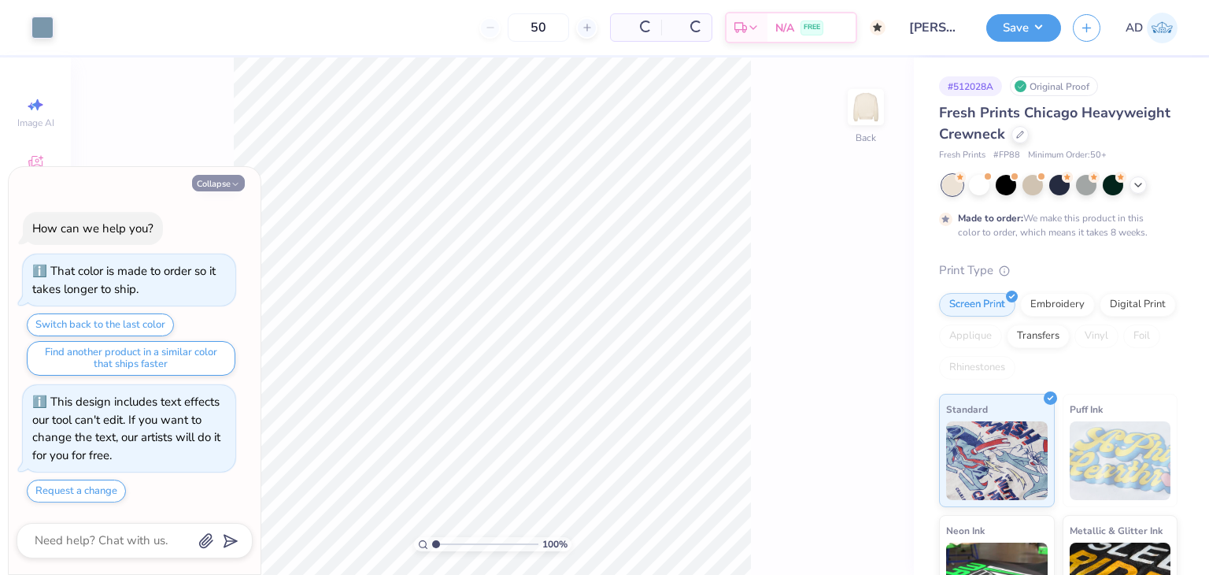
click at [217, 180] on button "Collapse" at bounding box center [218, 183] width 53 height 17
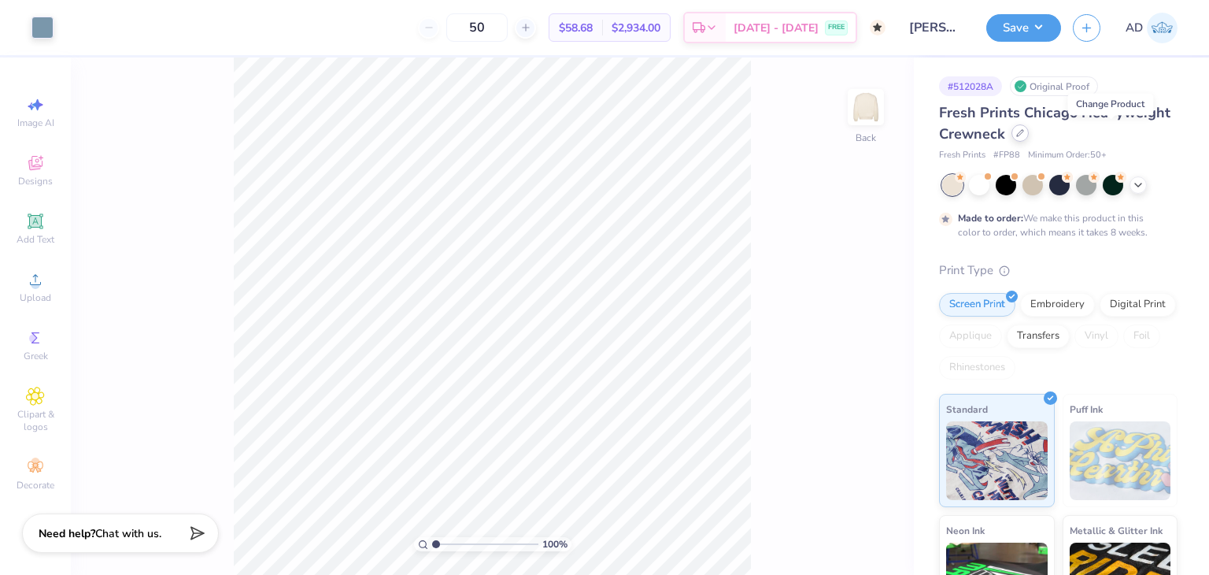
click at [1024, 133] on icon at bounding box center [1020, 133] width 8 height 8
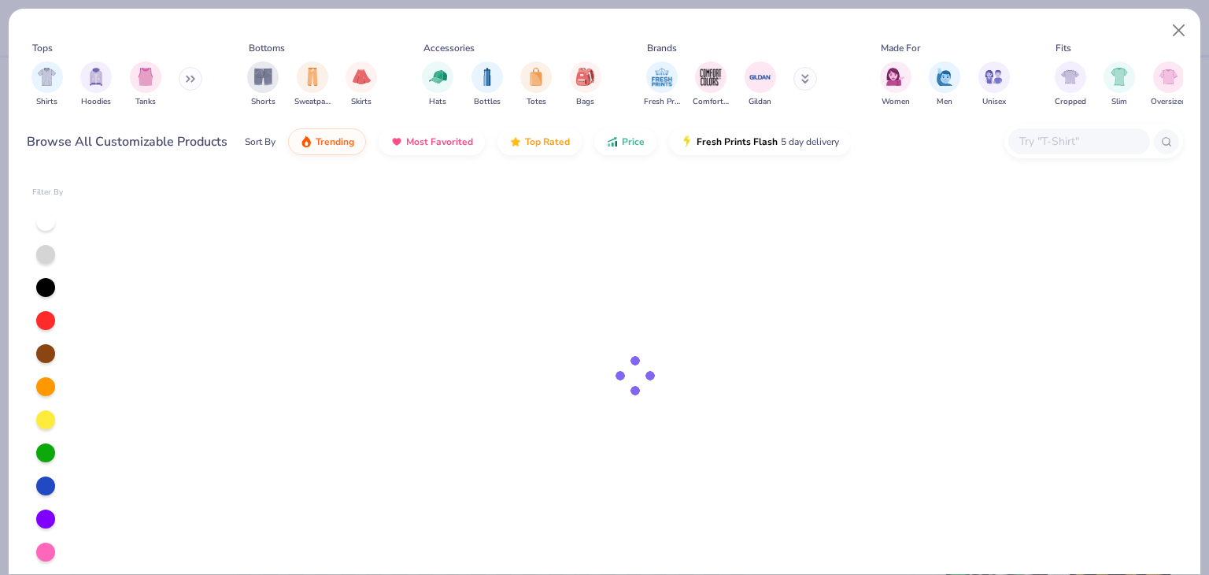
click at [1059, 155] on div at bounding box center [1093, 141] width 179 height 34
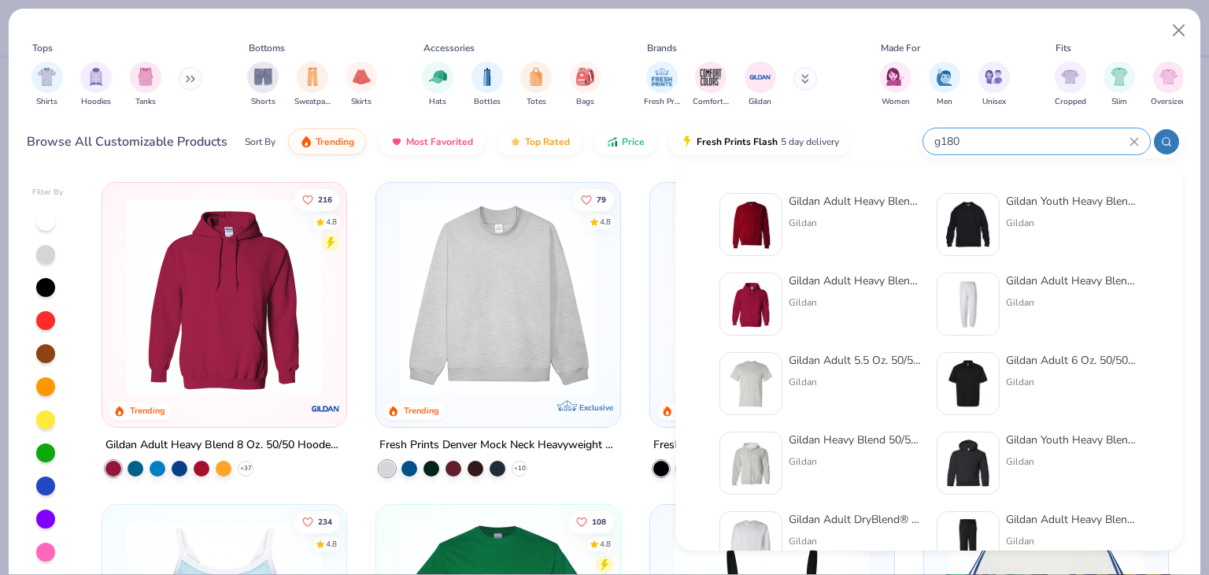
type input "g180"
click at [853, 201] on div "Gildan Adult Heavy Blend Adult 8 Oz. 50/50 Fleece Crew" at bounding box center [855, 201] width 132 height 17
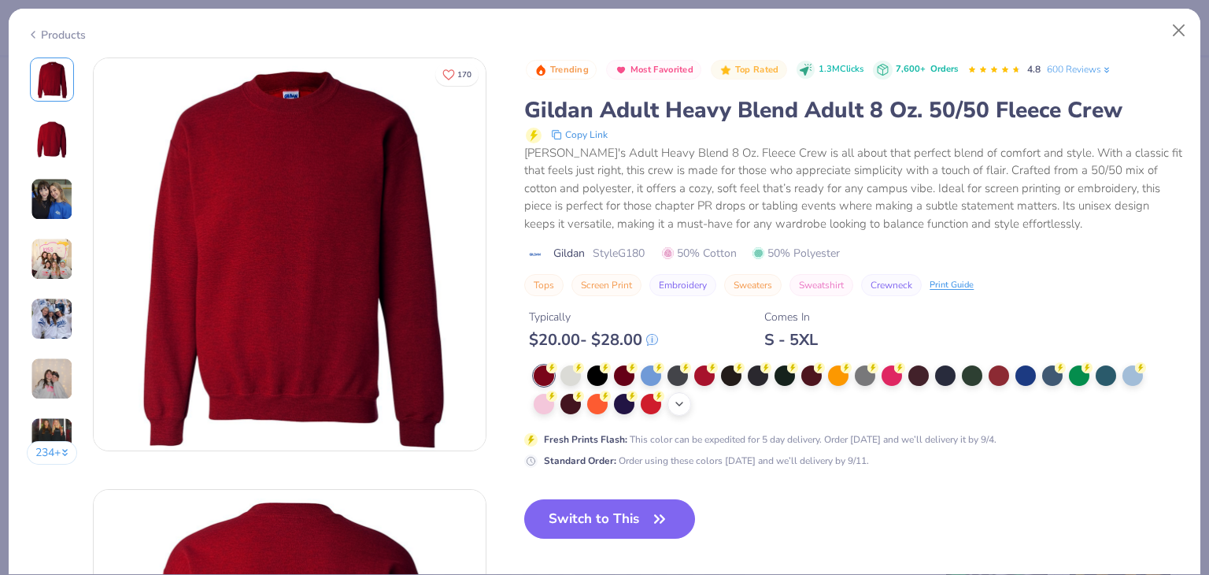
click at [672, 398] on div "+ 8" at bounding box center [679, 404] width 24 height 24
click at [837, 404] on div at bounding box center [838, 402] width 20 height 20
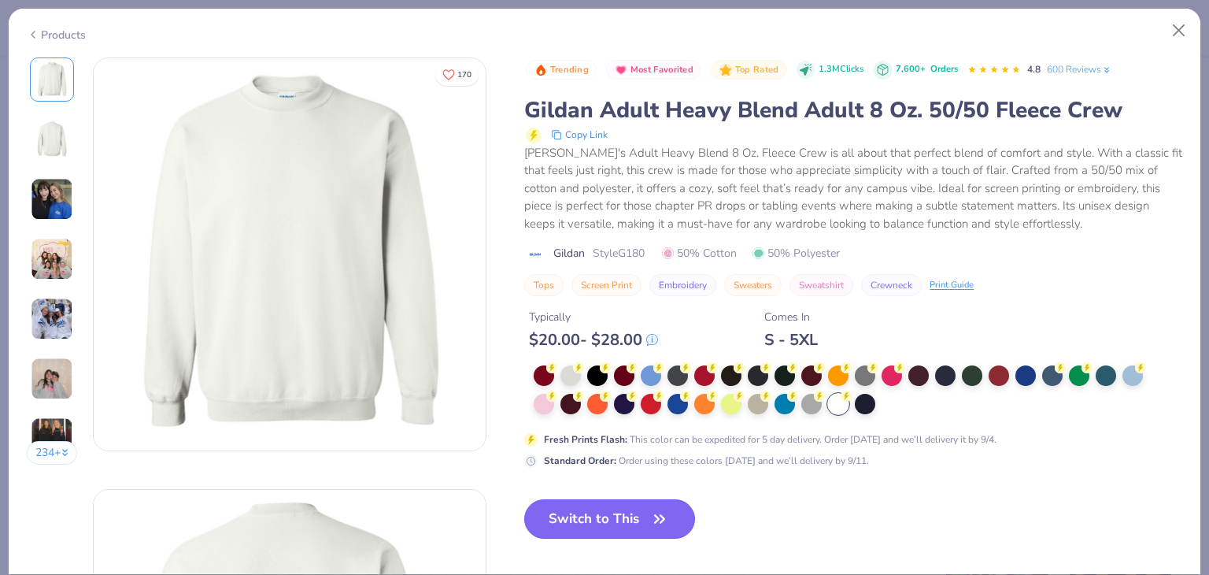
click at [624, 516] on button "Switch to This" at bounding box center [609, 518] width 171 height 39
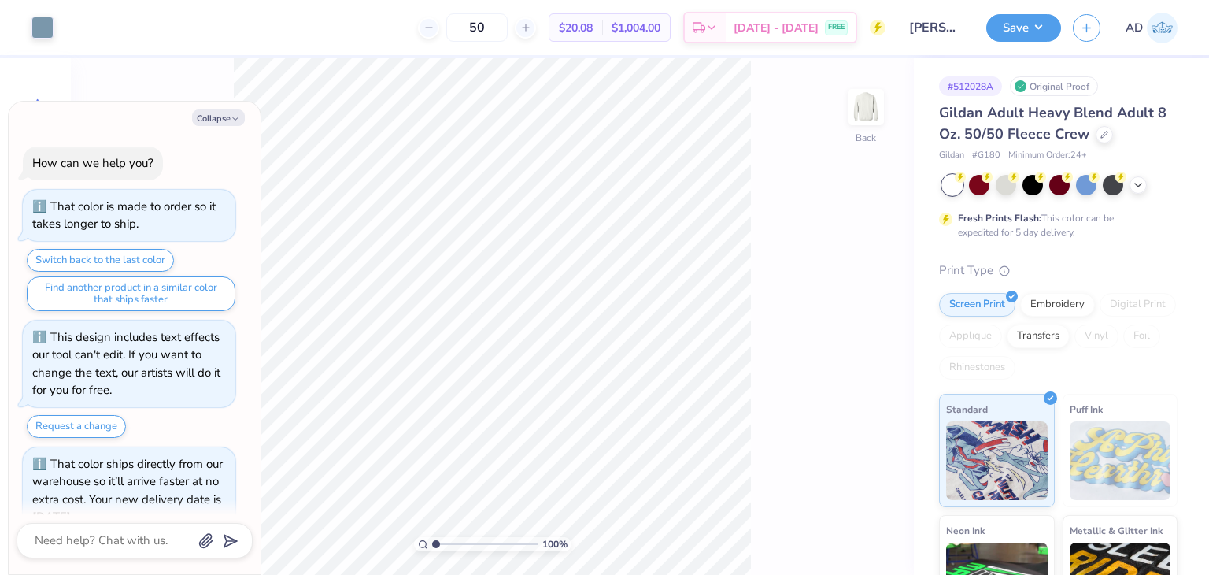
scroll to position [29, 0]
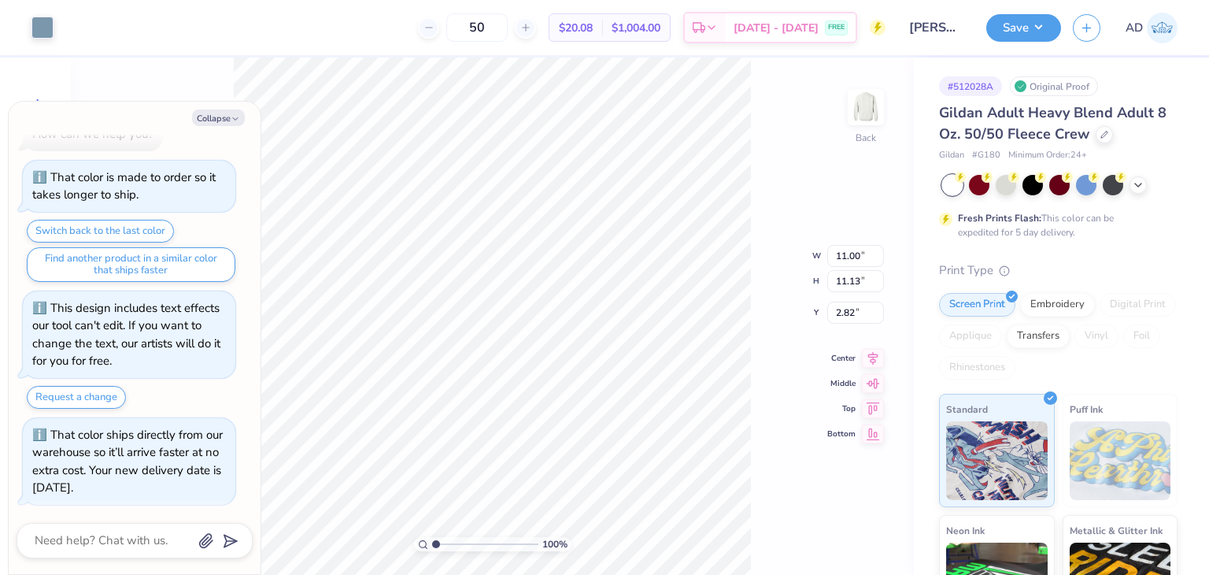
type textarea "x"
type input "10.57"
type input "10.70"
click at [762, 141] on div "100 % Back W 10.57 10.57 " H 10.70 10.70 " Y 2.82 2.82 " Center Middle Top Bott…" at bounding box center [492, 315] width 843 height 517
type textarea "x"
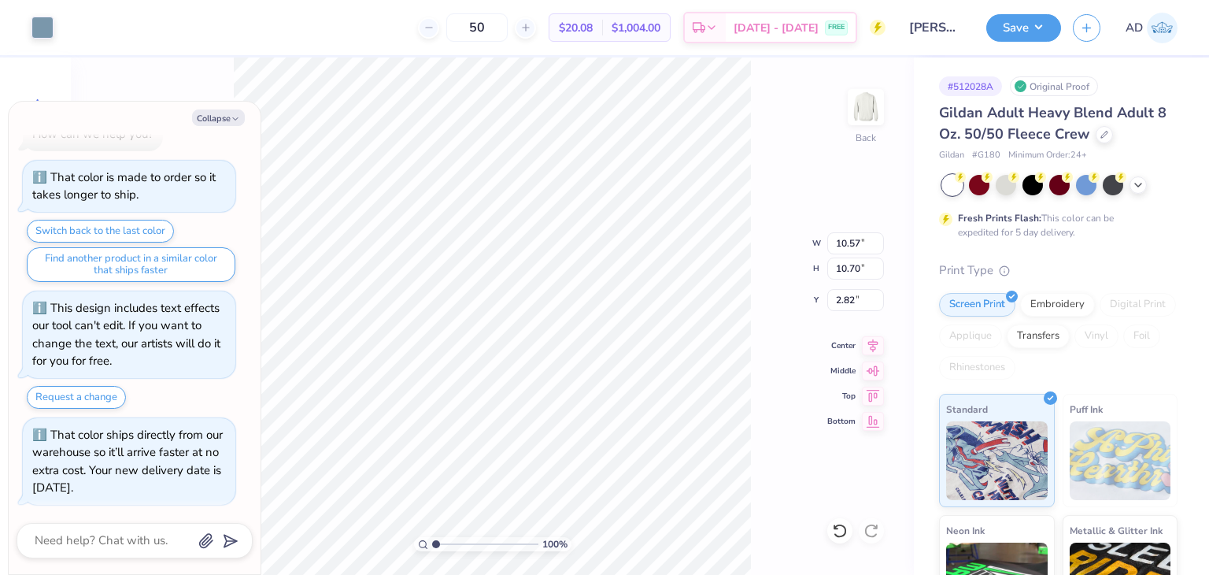
type input "3.00"
click at [1036, 28] on button "Save" at bounding box center [1023, 26] width 75 height 28
type textarea "x"
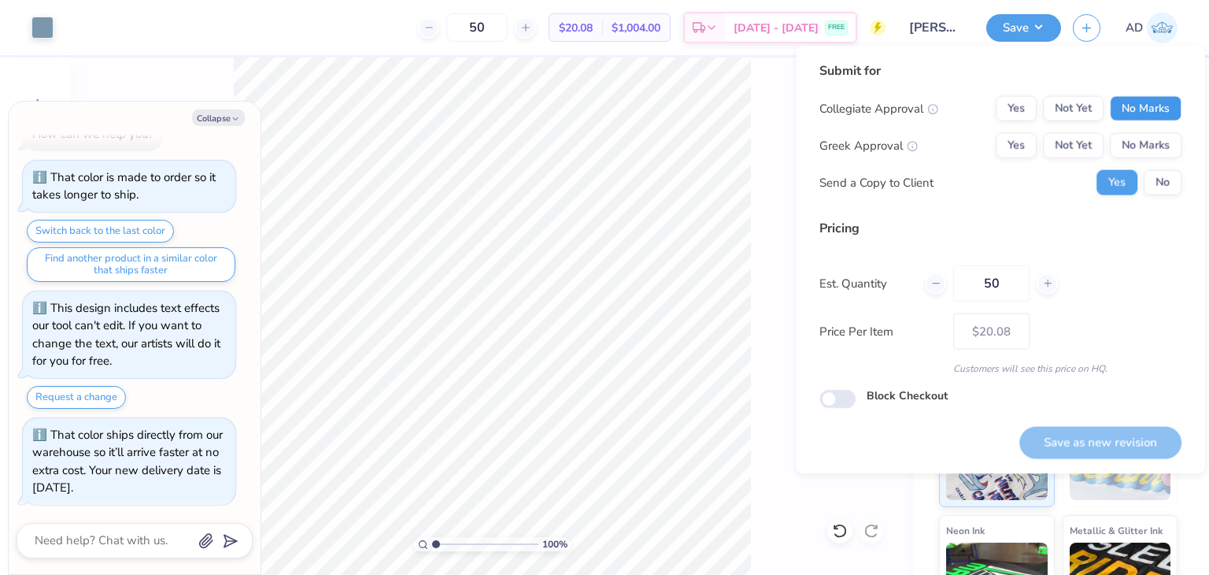
click at [1115, 105] on button "No Marks" at bounding box center [1146, 108] width 72 height 25
click at [1134, 146] on button "No Marks" at bounding box center [1146, 145] width 72 height 25
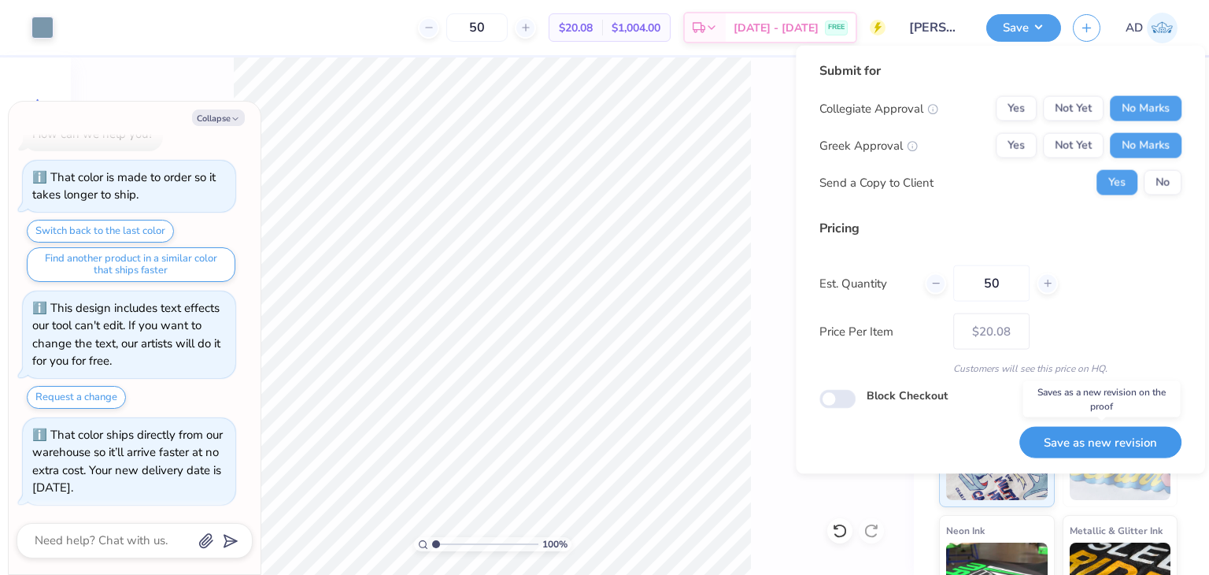
click at [1061, 440] on button "Save as new revision" at bounding box center [1100, 442] width 162 height 32
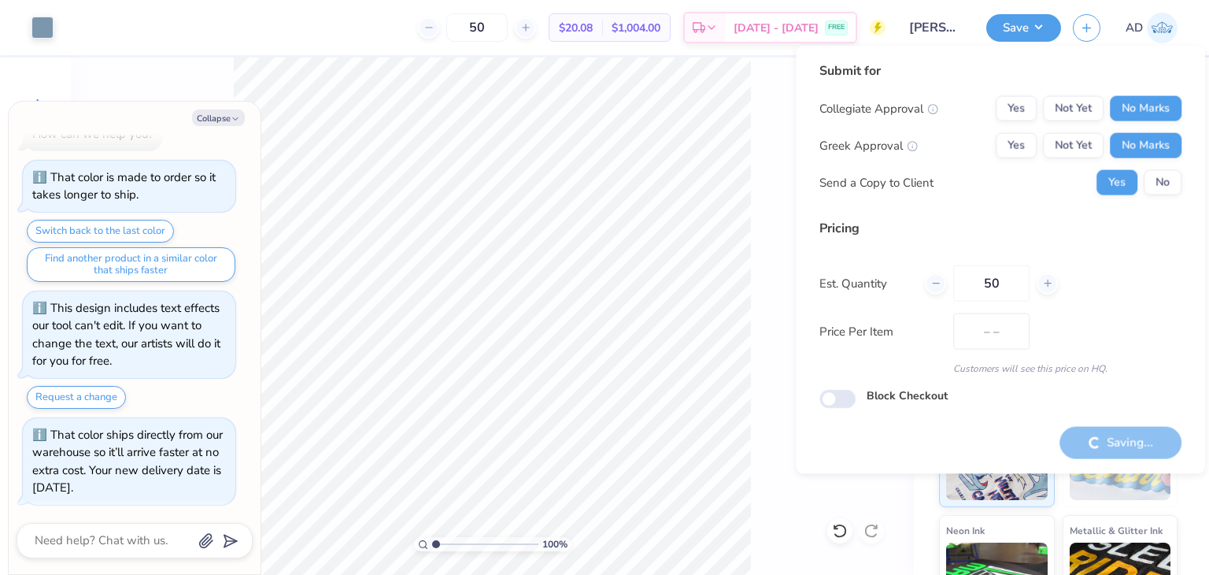
type input "$20.08"
type textarea "x"
